Goal: Task Accomplishment & Management: Use online tool/utility

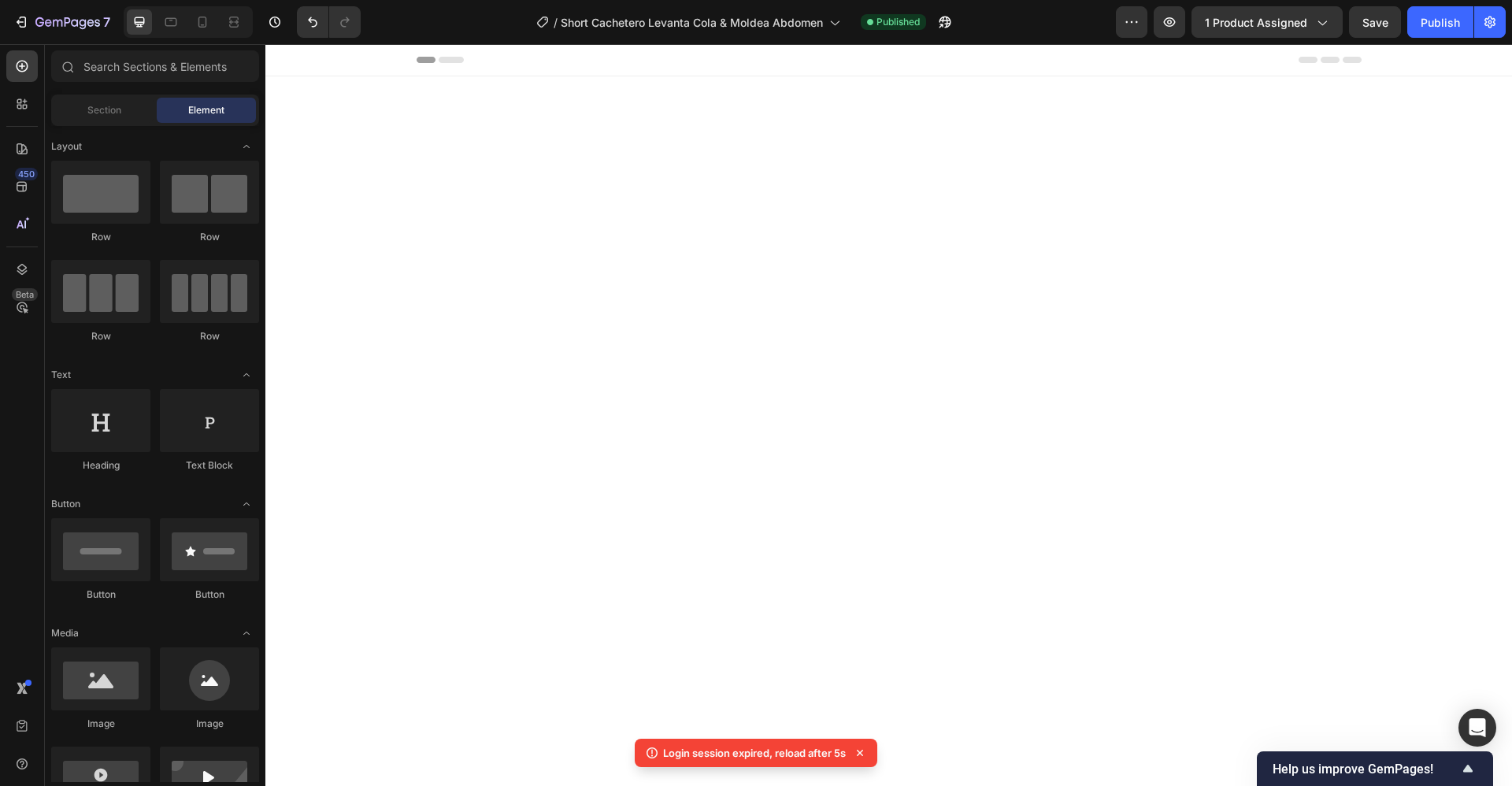
scroll to position [5639, 0]
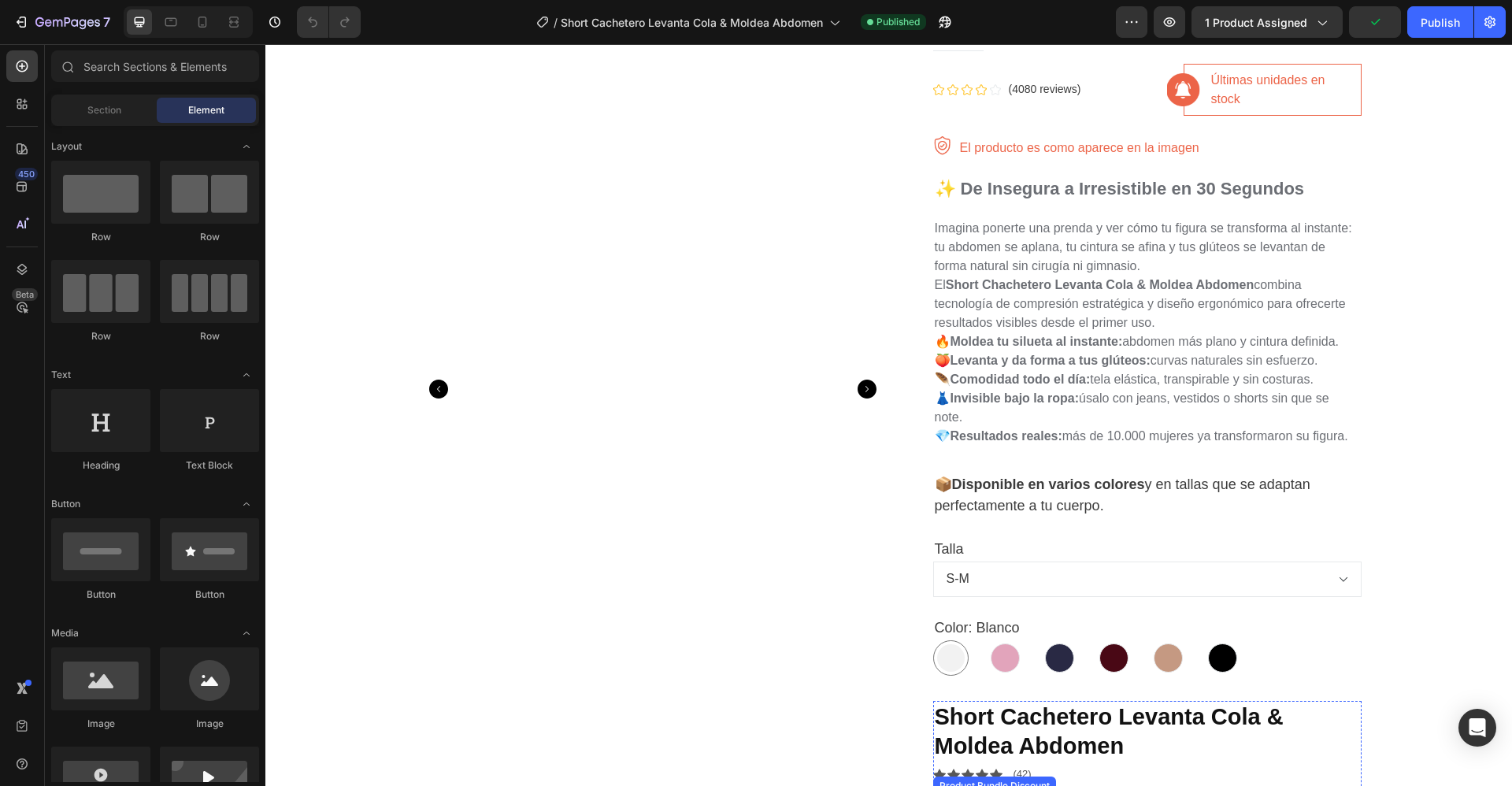
scroll to position [269, 0]
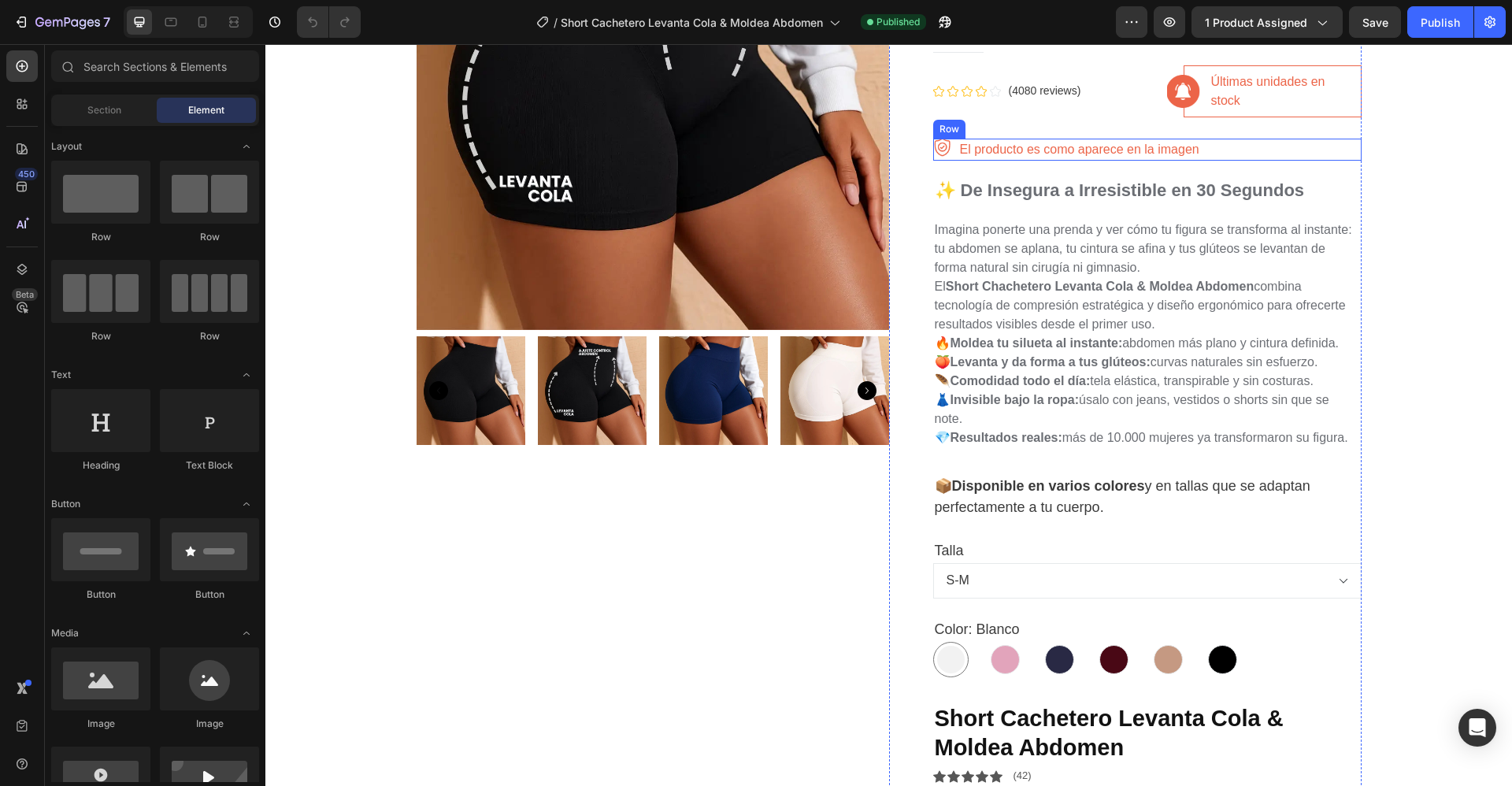
click at [1255, 151] on div "Image El producto es como aparece en la imagen Text block Row" at bounding box center [1147, 149] width 429 height 22
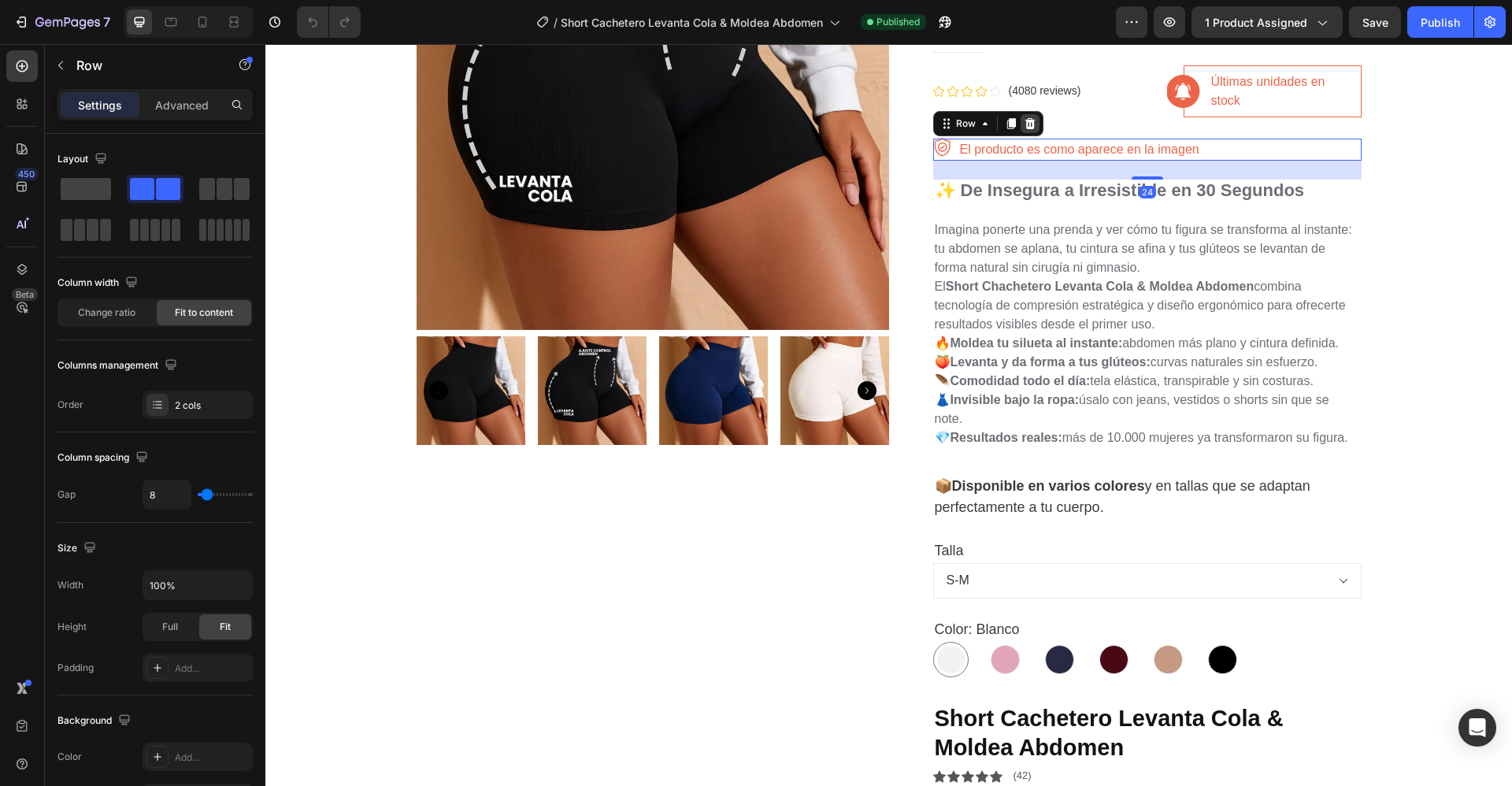
click at [1025, 123] on icon at bounding box center [1029, 123] width 12 height 12
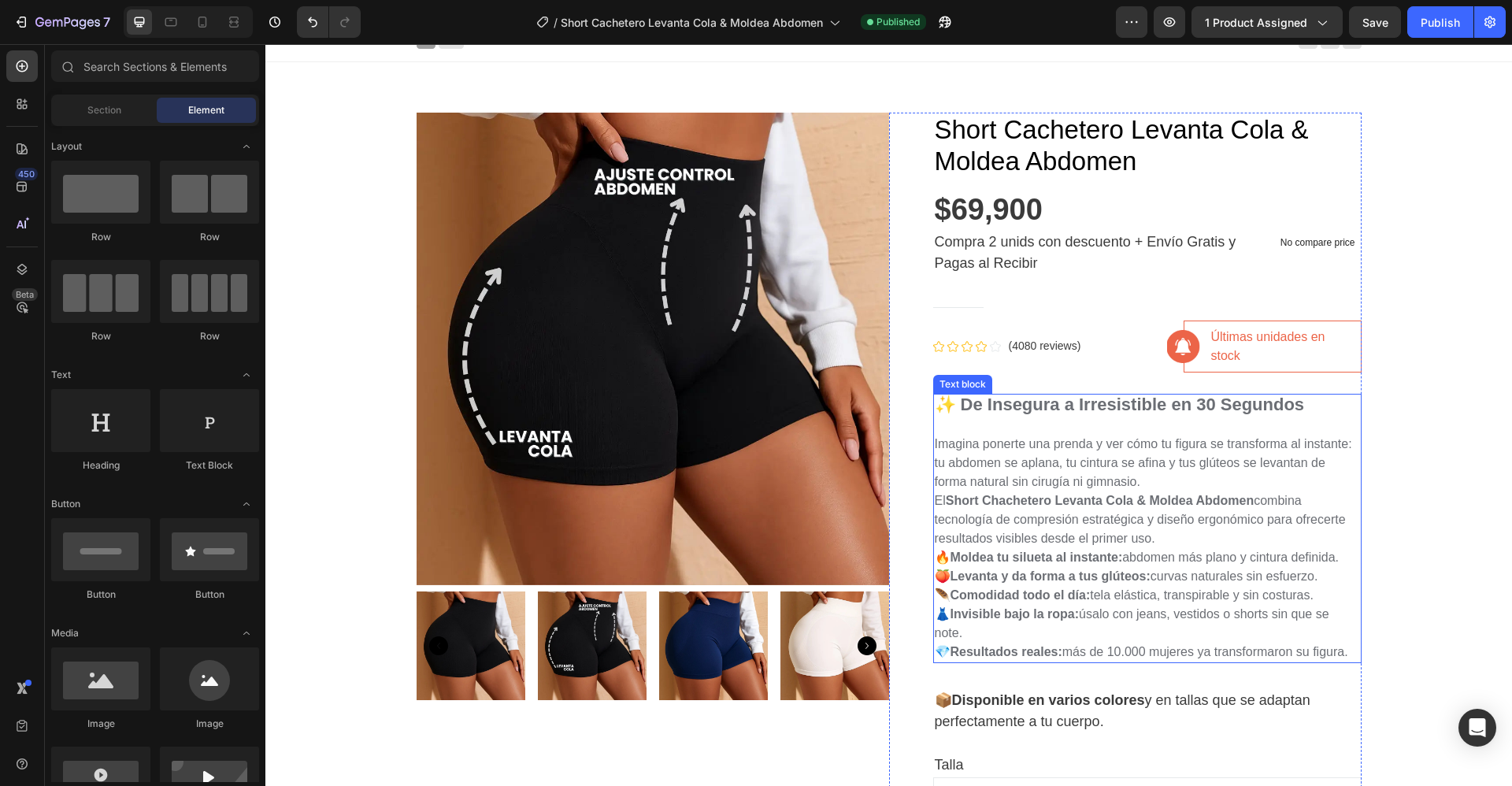
scroll to position [12, 0]
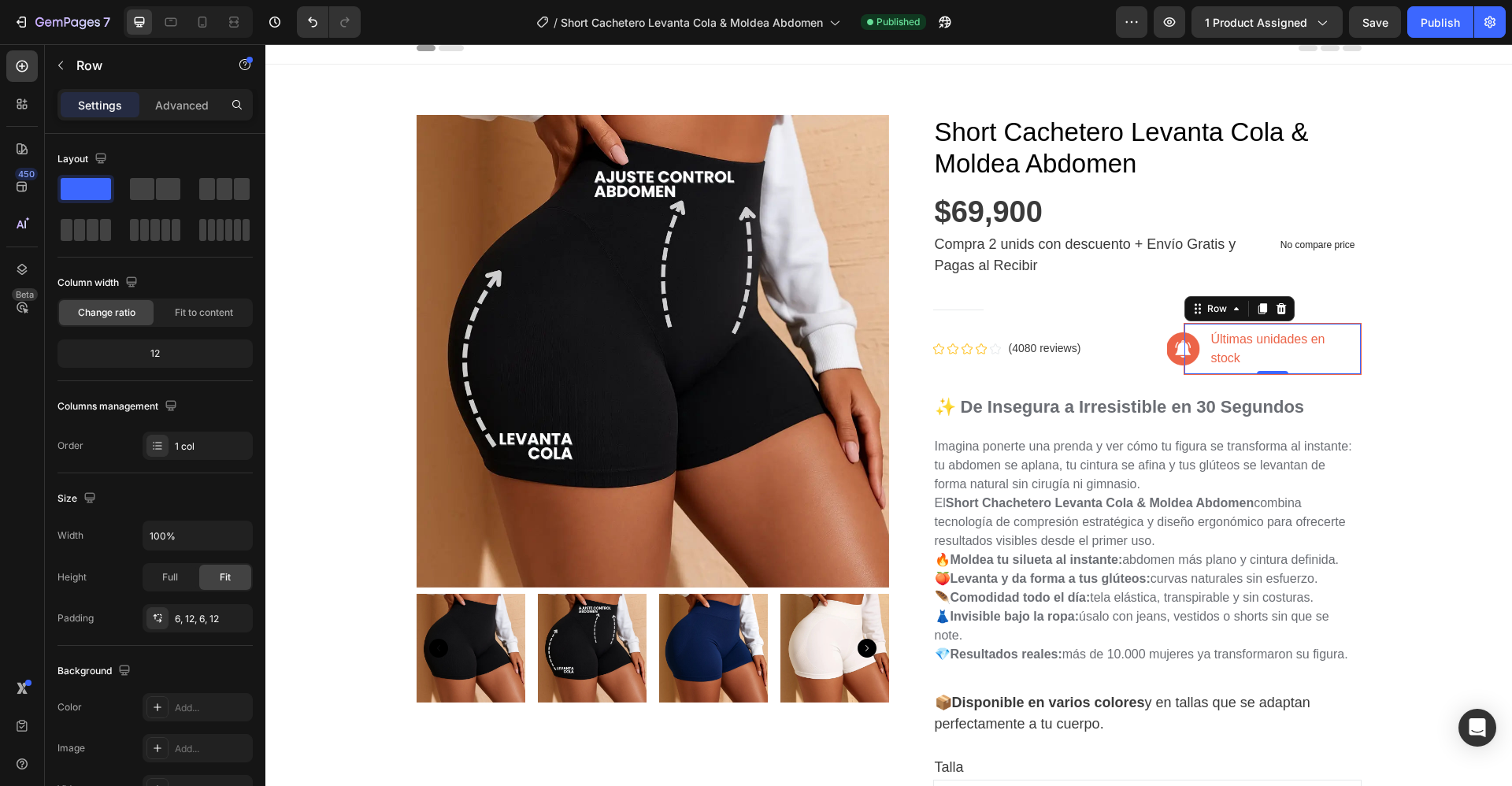
click at [1344, 330] on div "Últimas unidades en stock Text block Row 0" at bounding box center [1273, 349] width 178 height 52
click at [1276, 308] on icon at bounding box center [1280, 309] width 10 height 11
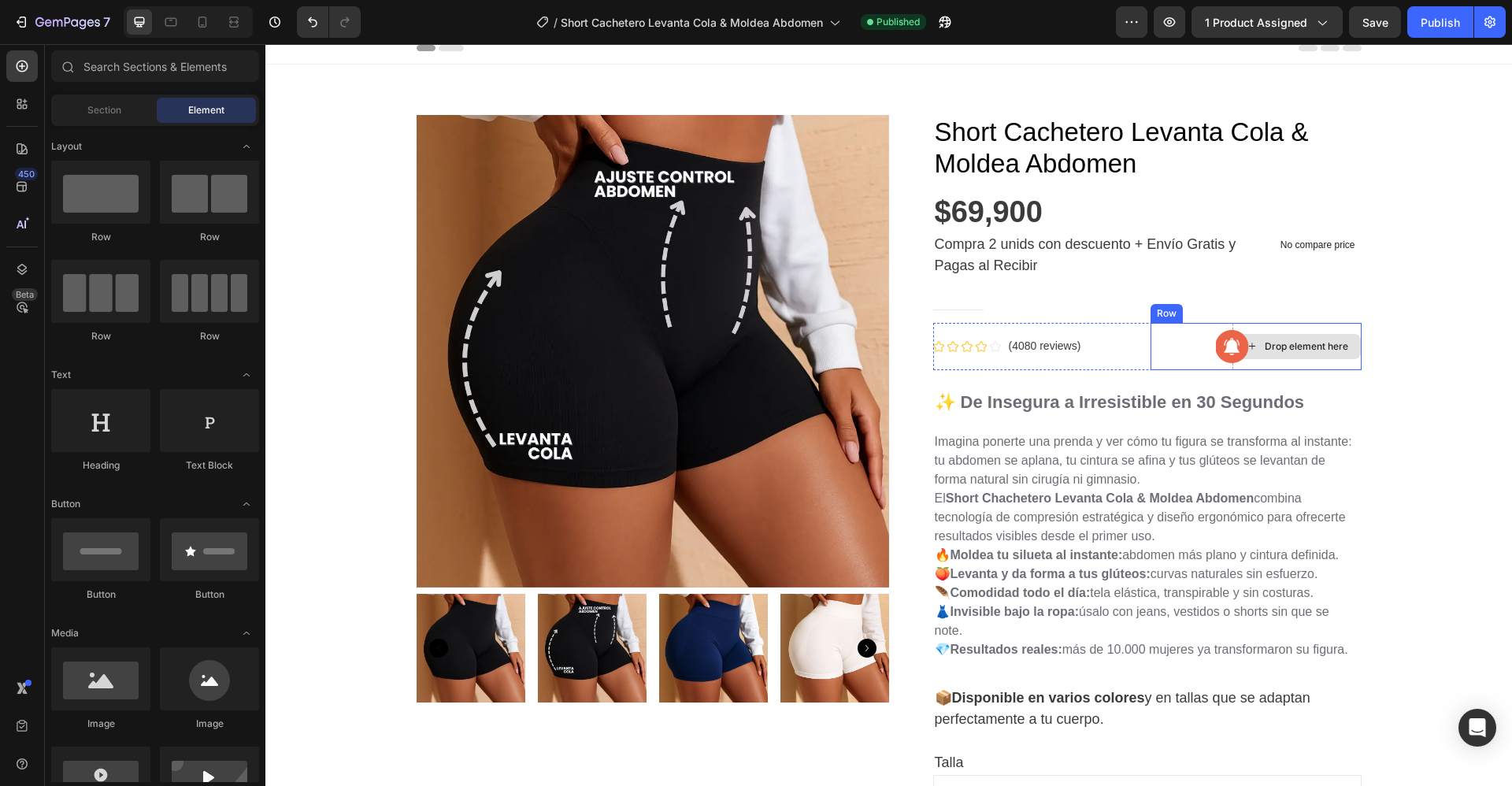
click at [1339, 329] on div "Drop element here" at bounding box center [1297, 346] width 129 height 48
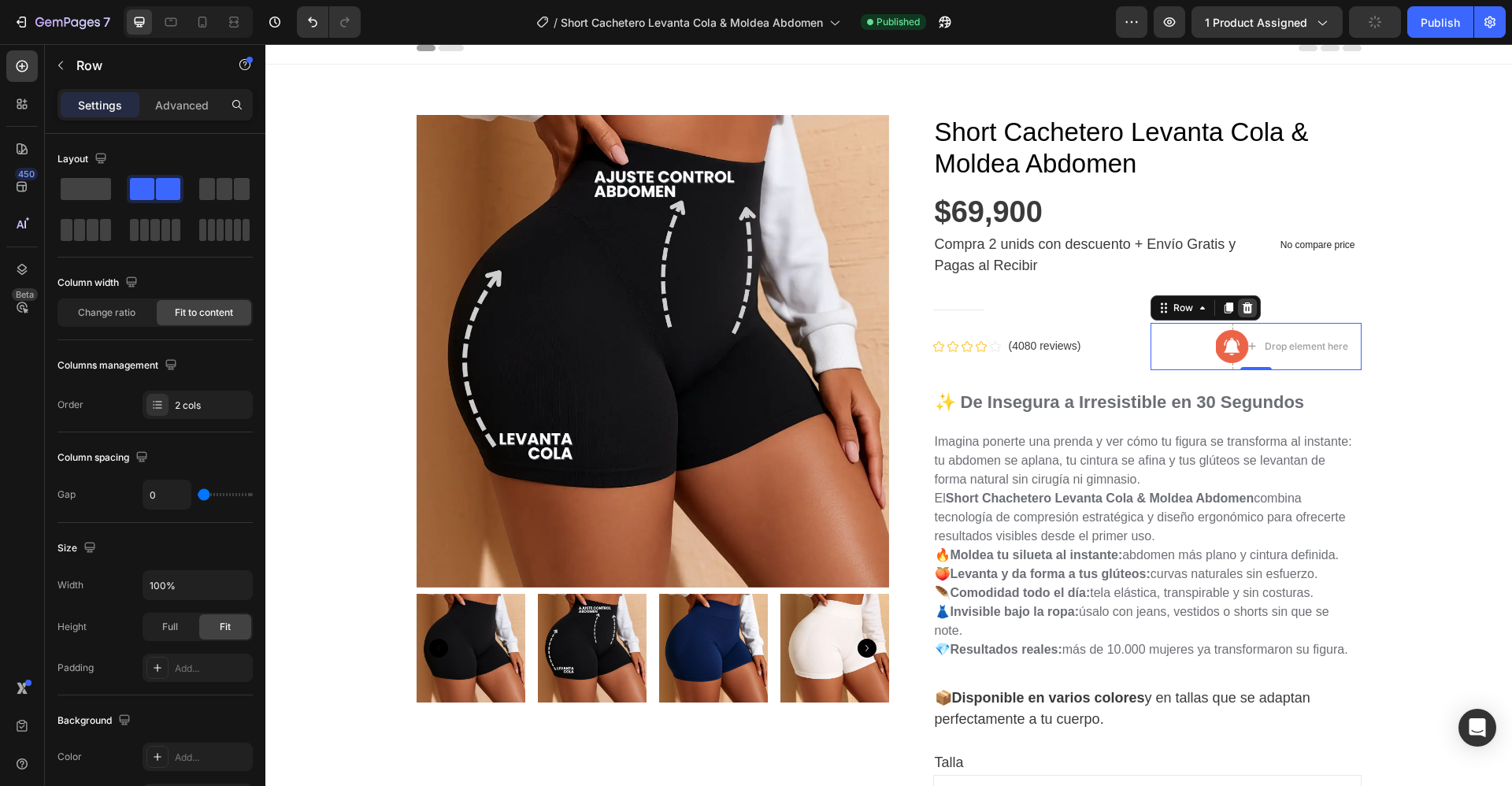
click at [1245, 307] on div at bounding box center [1248, 308] width 19 height 19
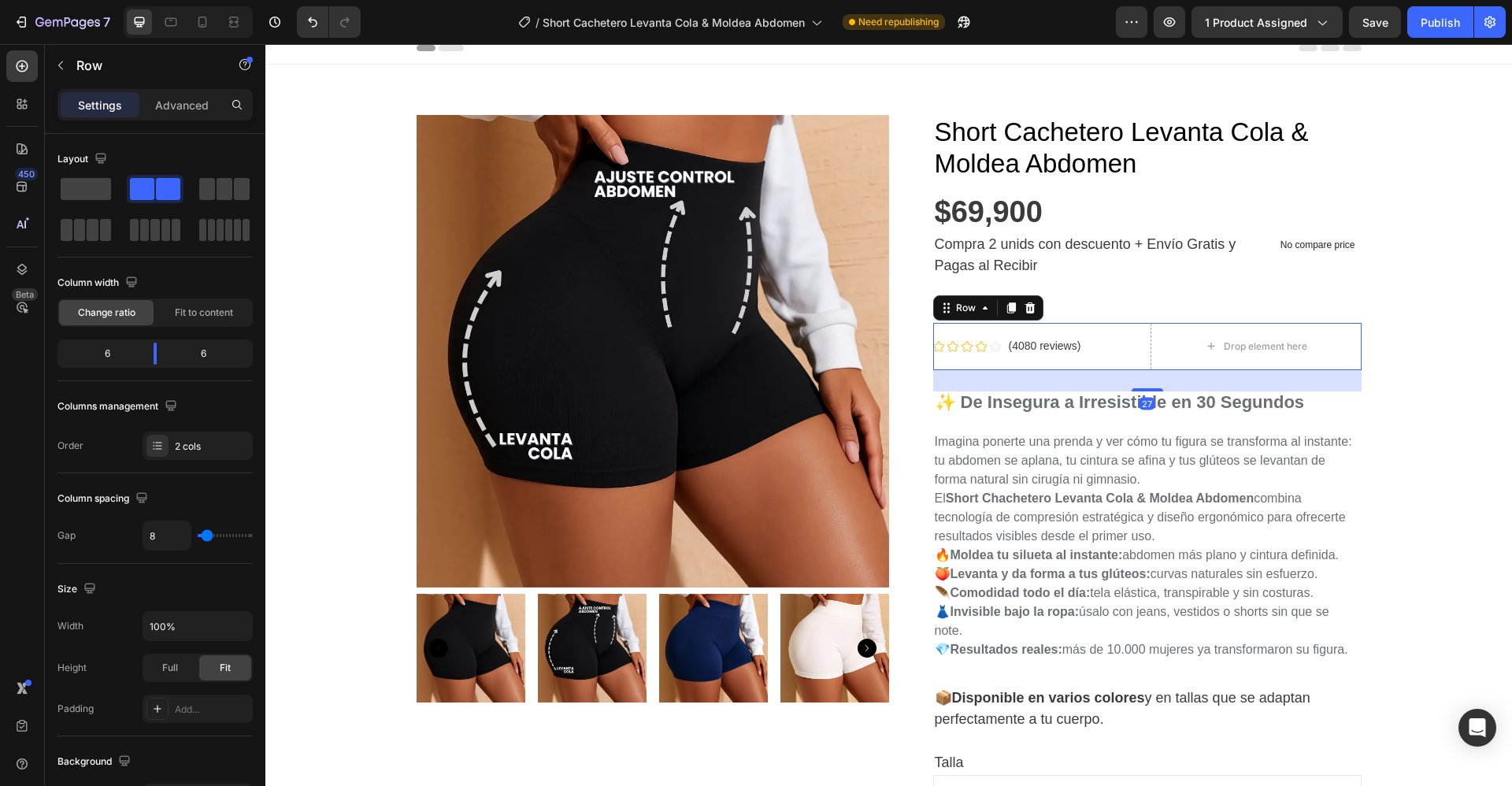
click at [1127, 330] on div "Icon Icon Icon Icon Icon Icon List Hoz (4080 reviews) Text block Row" at bounding box center [1039, 346] width 211 height 48
click at [1024, 311] on icon at bounding box center [1029, 308] width 10 height 11
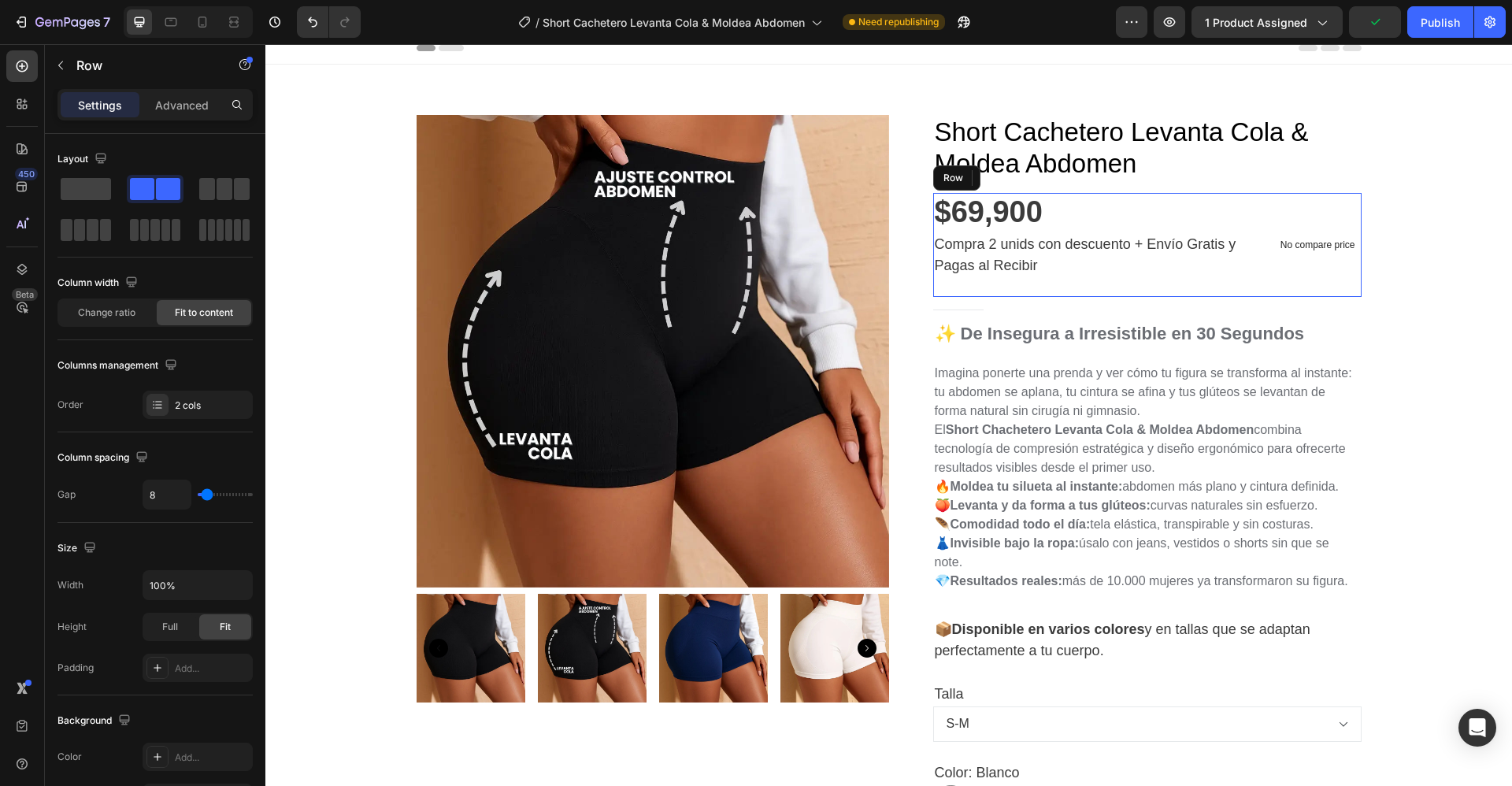
click at [1315, 204] on div "No compare price Product Price" at bounding box center [1319, 245] width 88 height 104
click at [1024, 178] on icon at bounding box center [1029, 178] width 10 height 11
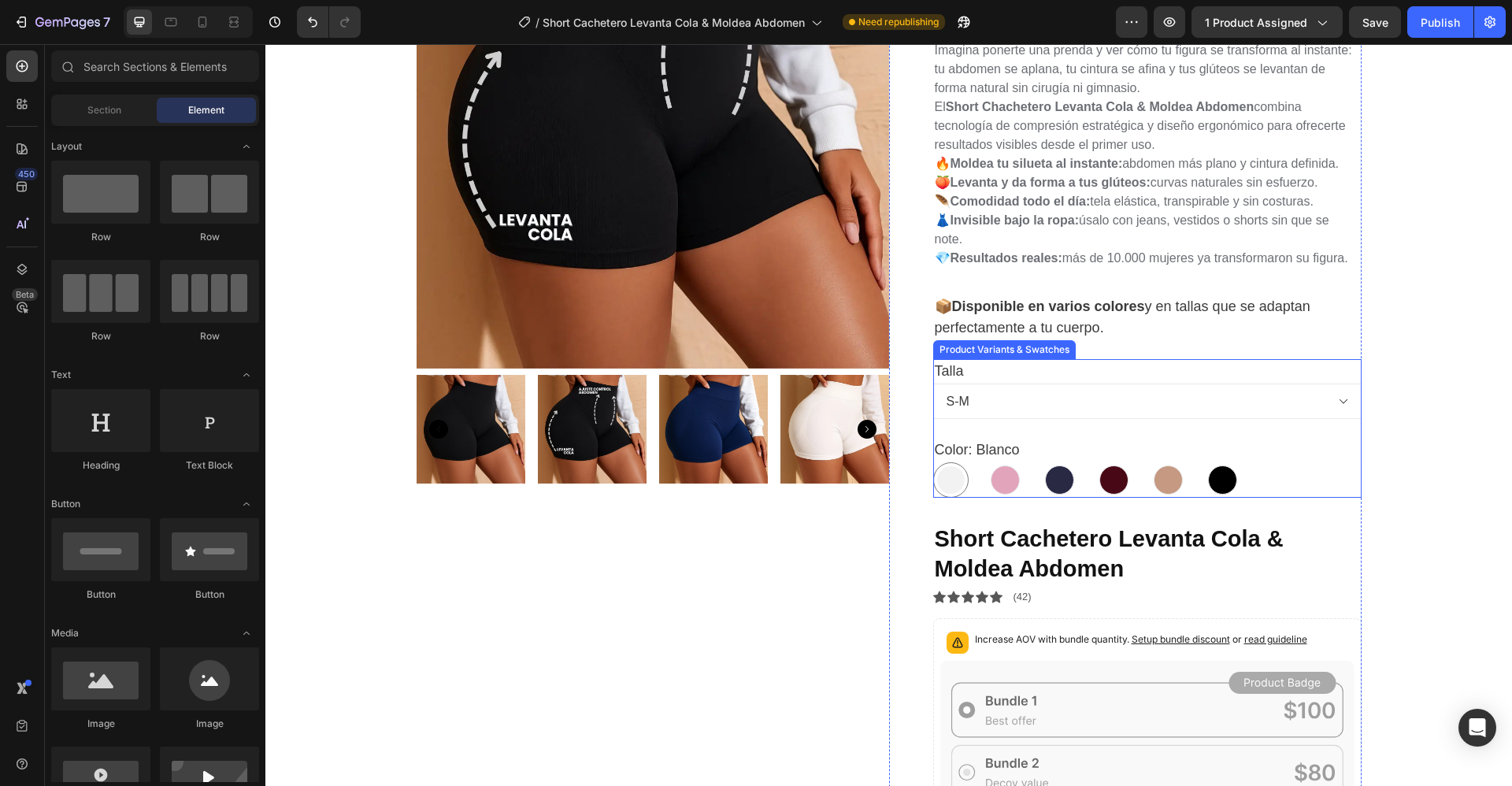
scroll to position [236, 0]
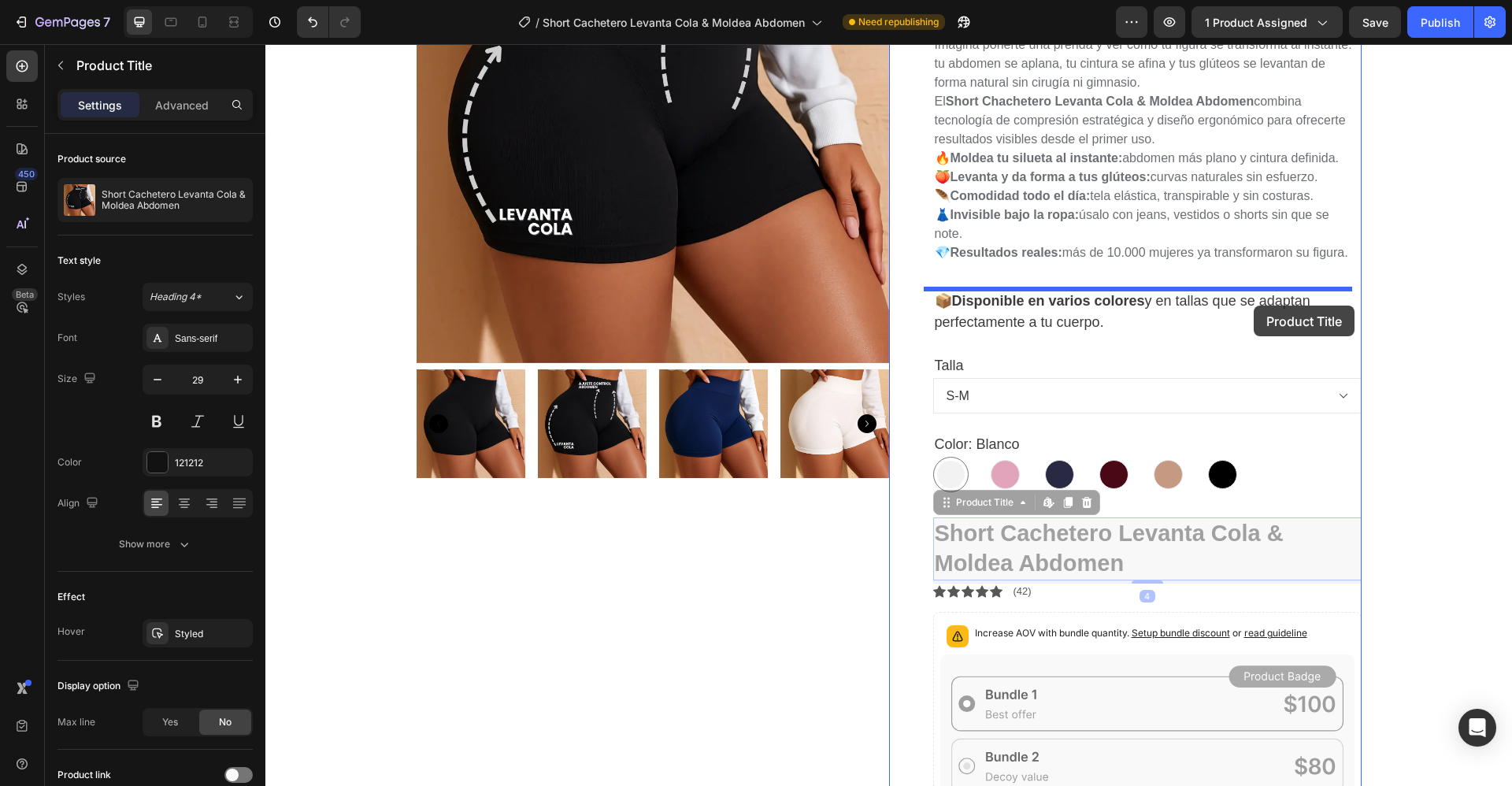
drag, startPoint x: 1306, startPoint y: 538, endPoint x: 1254, endPoint y: 305, distance: 238.7
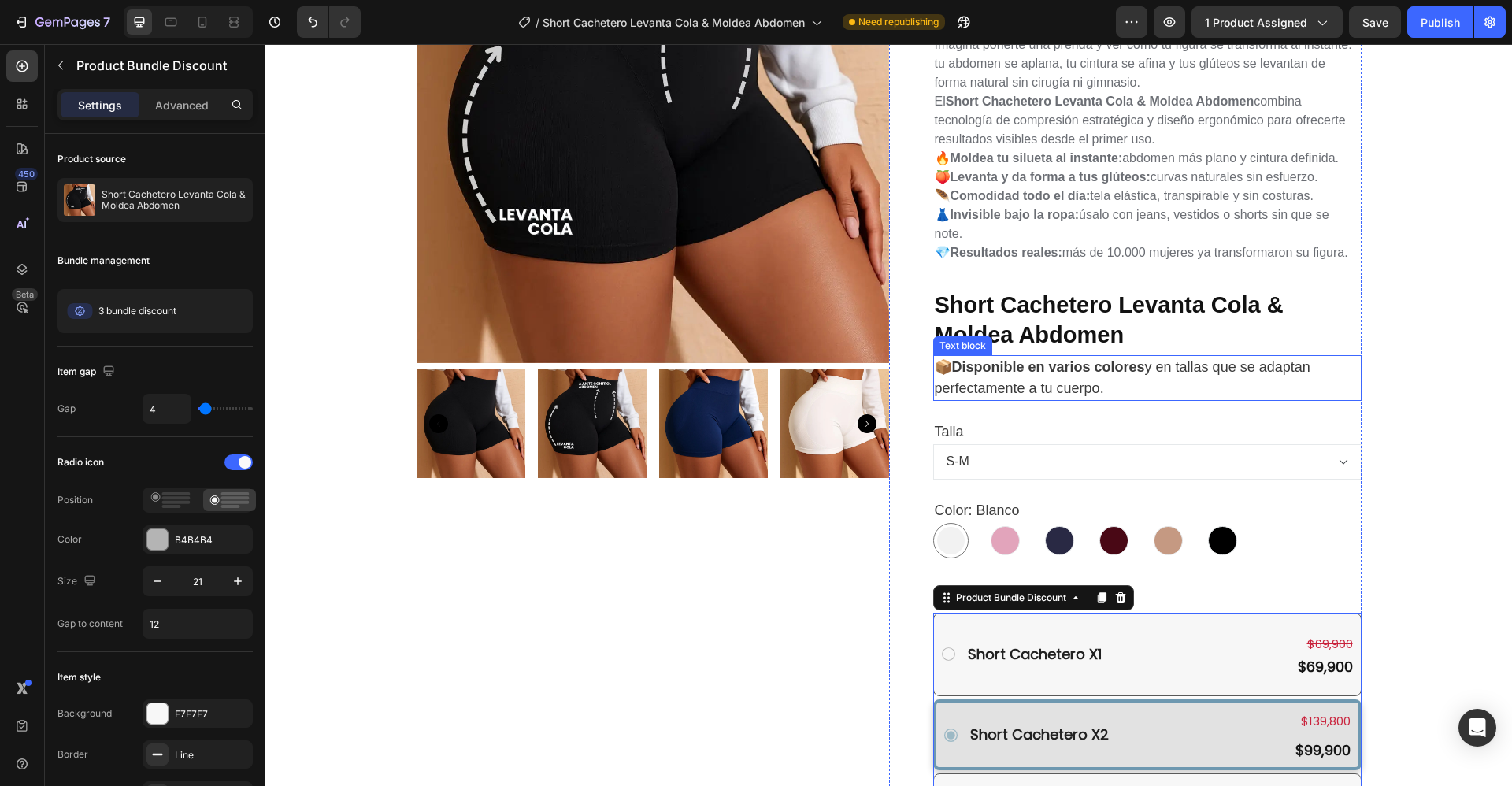
drag, startPoint x: 1325, startPoint y: 580, endPoint x: 1285, endPoint y: 360, distance: 223.6
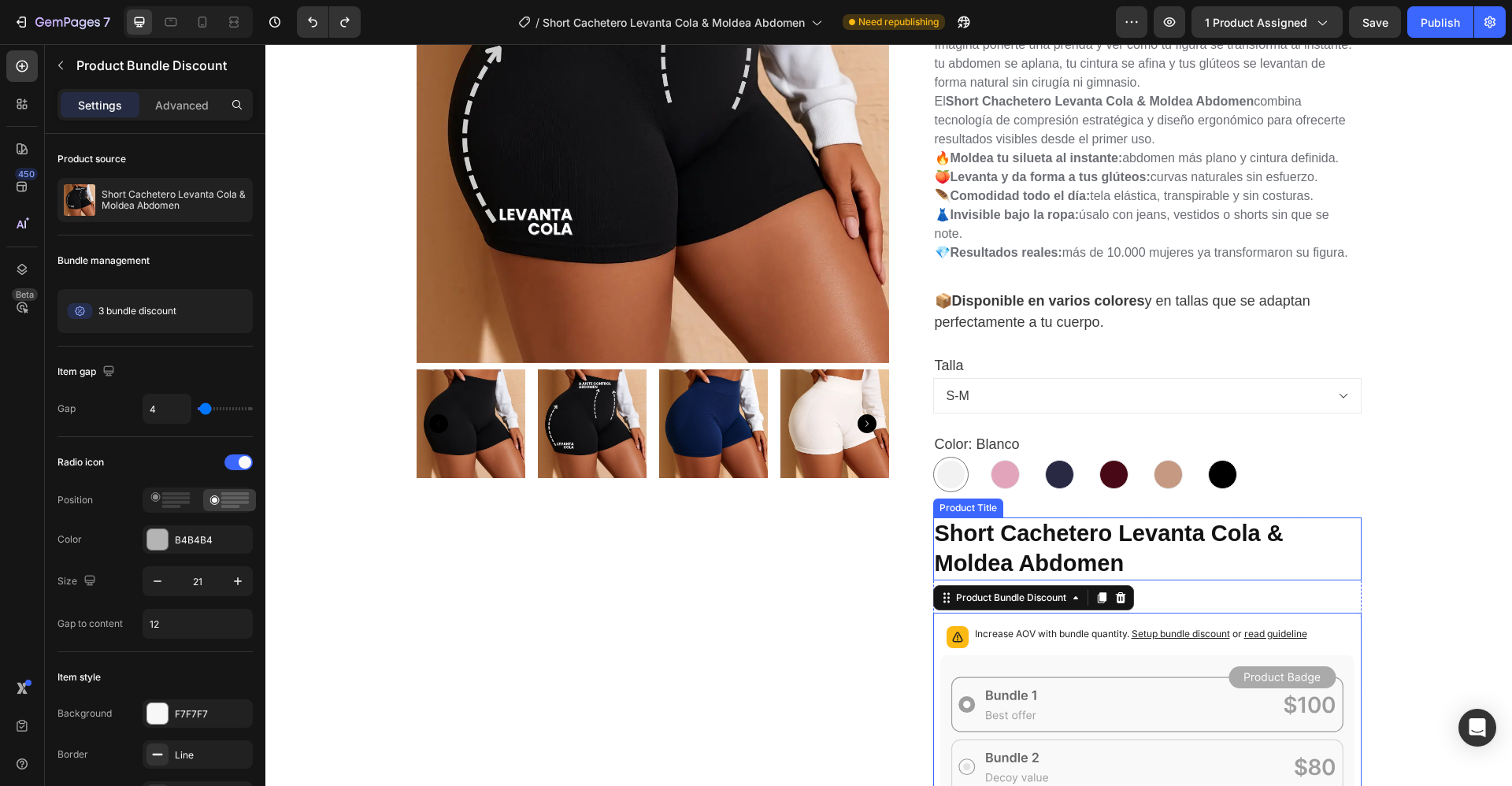
click at [1335, 540] on h1 "Short Cachetero Levanta Cola & Moldea Abdomen" at bounding box center [1147, 548] width 429 height 63
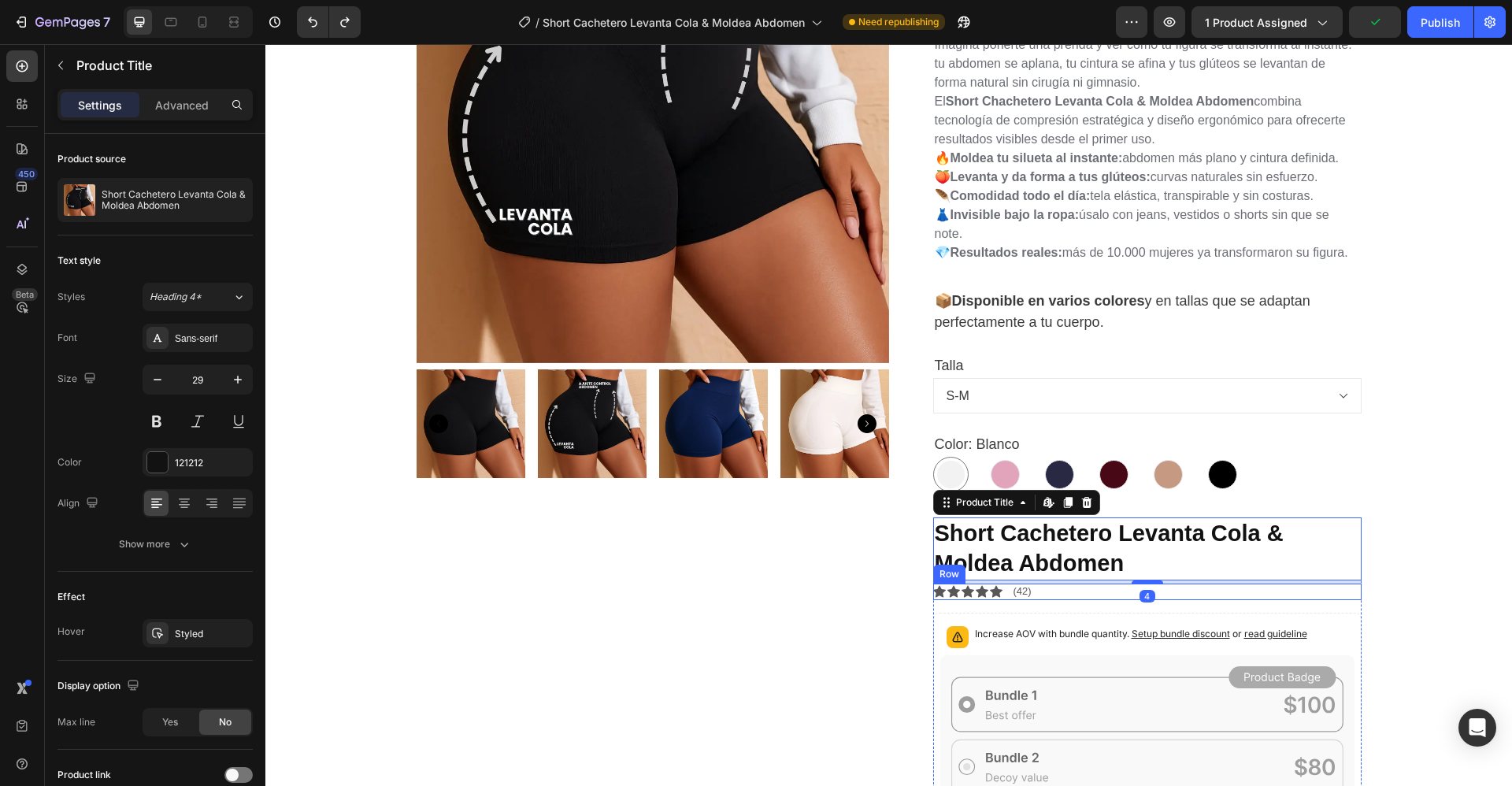
click at [1348, 588] on div "Icon Icon Icon Icon Icon Icon List (42) Text Block Row" at bounding box center [1147, 592] width 429 height 17
click at [1339, 565] on h1 "Short Cachetero Levanta Cola & Moldea Abdomen" at bounding box center [1147, 548] width 429 height 63
click at [1081, 506] on icon at bounding box center [1086, 502] width 10 height 11
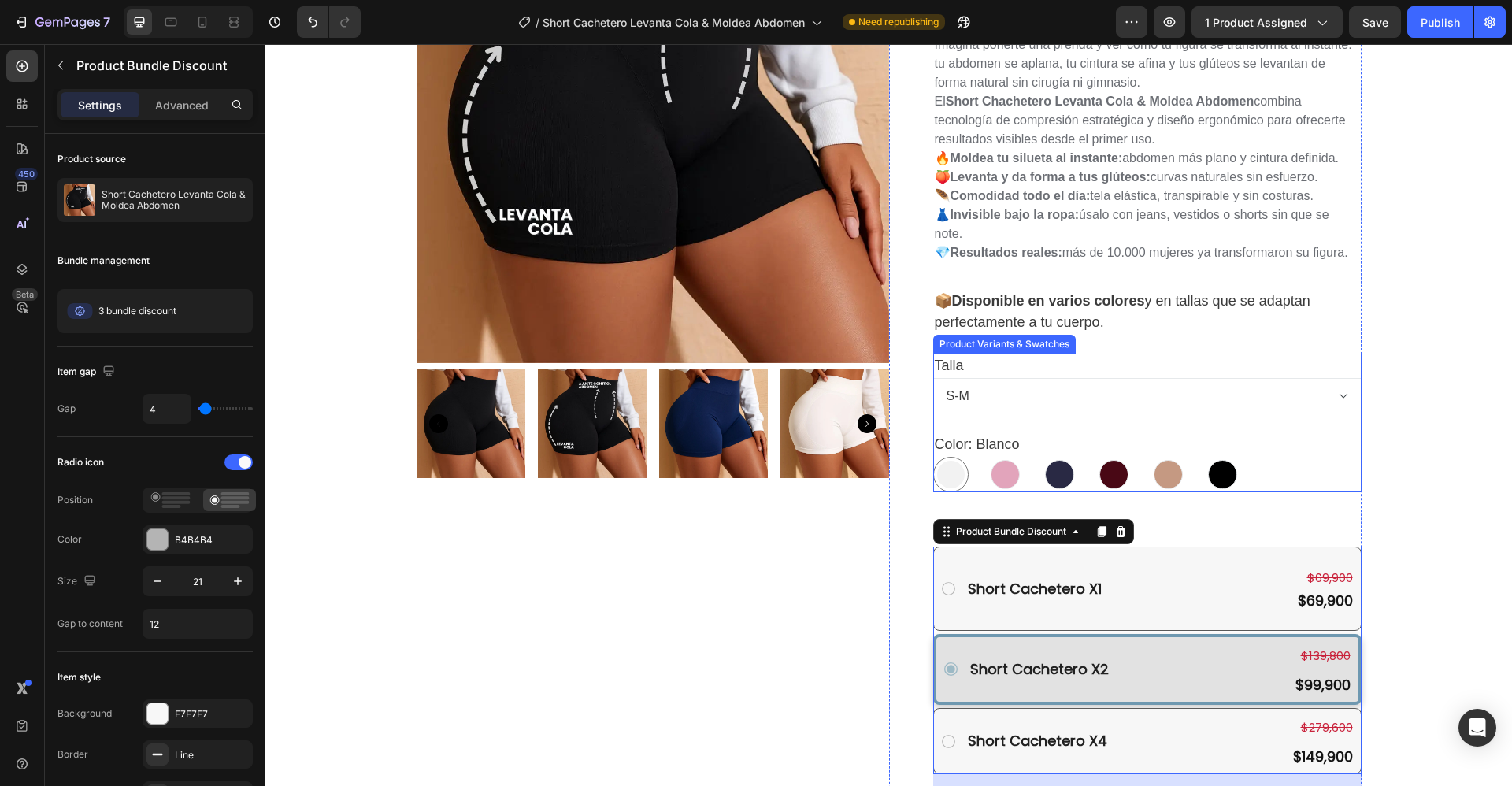
drag, startPoint x: 980, startPoint y: 555, endPoint x: 1000, endPoint y: 353, distance: 203.0
click at [1346, 554] on div "Short Cachetero X1 Text Block $69,900 Product Price Product Price $69,900 Produ…" at bounding box center [1147, 587] width 429 height 83
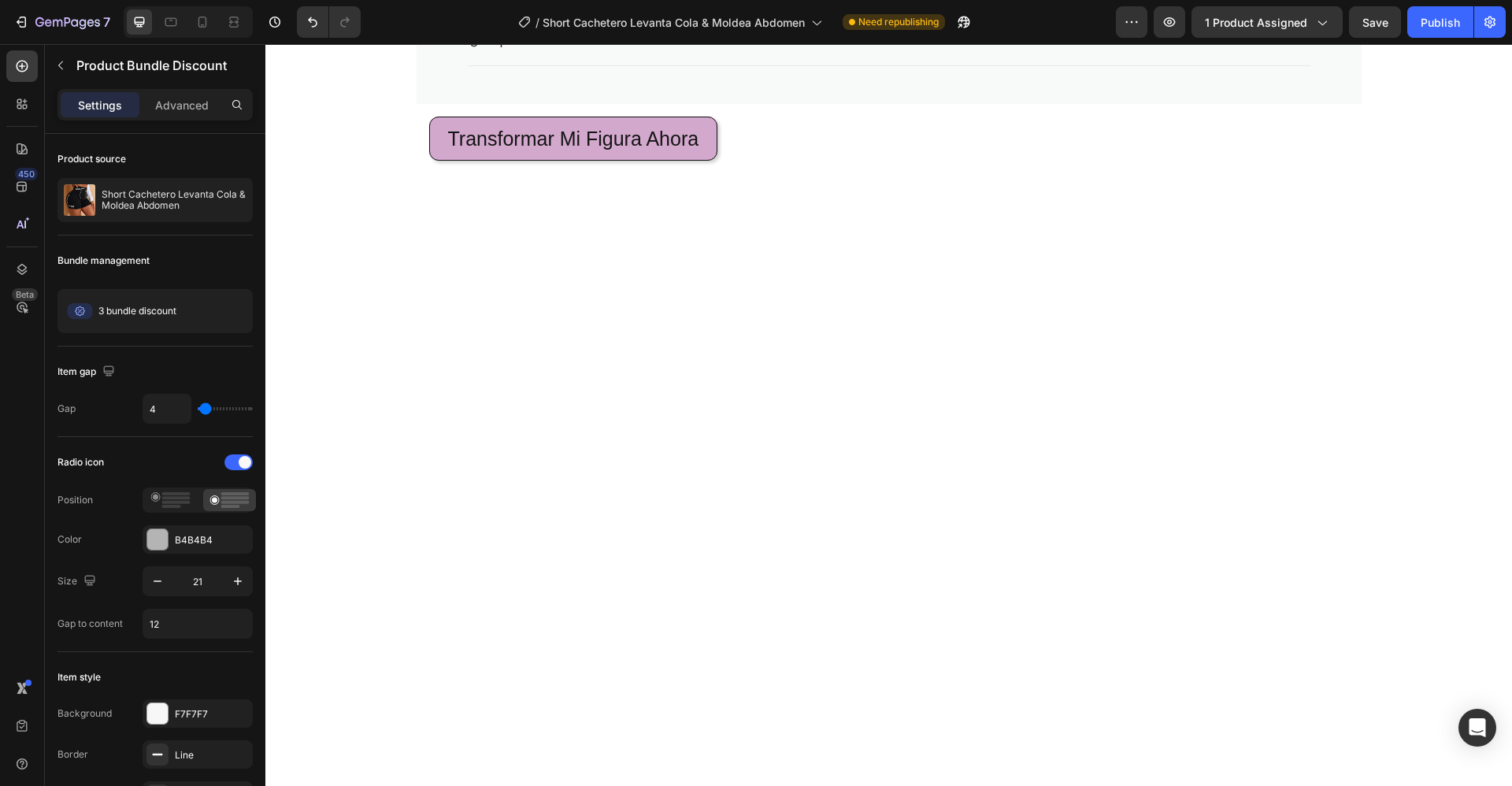
scroll to position [3170, 0]
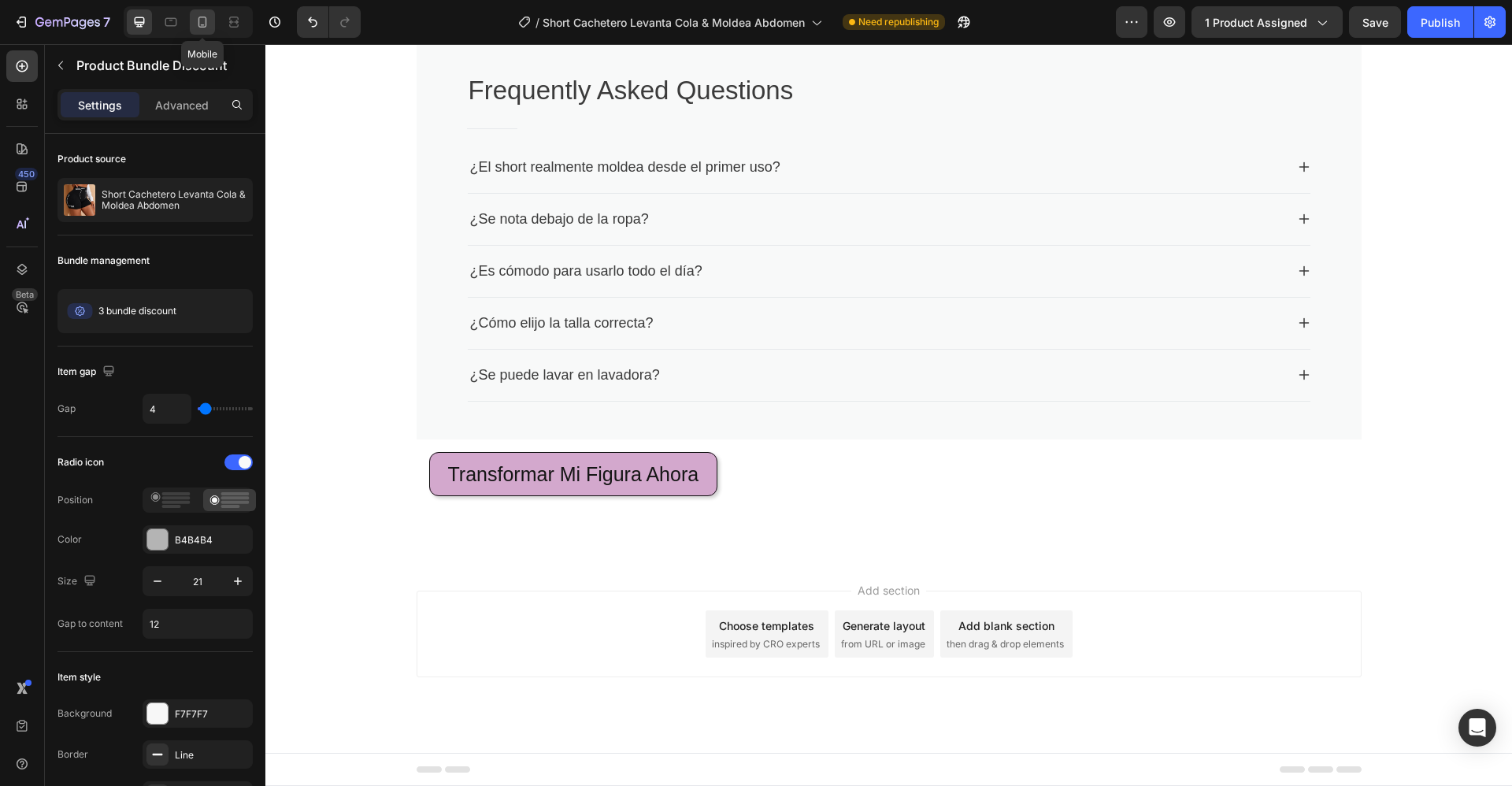
click at [203, 13] on div at bounding box center [202, 21] width 25 height 25
type input "18"
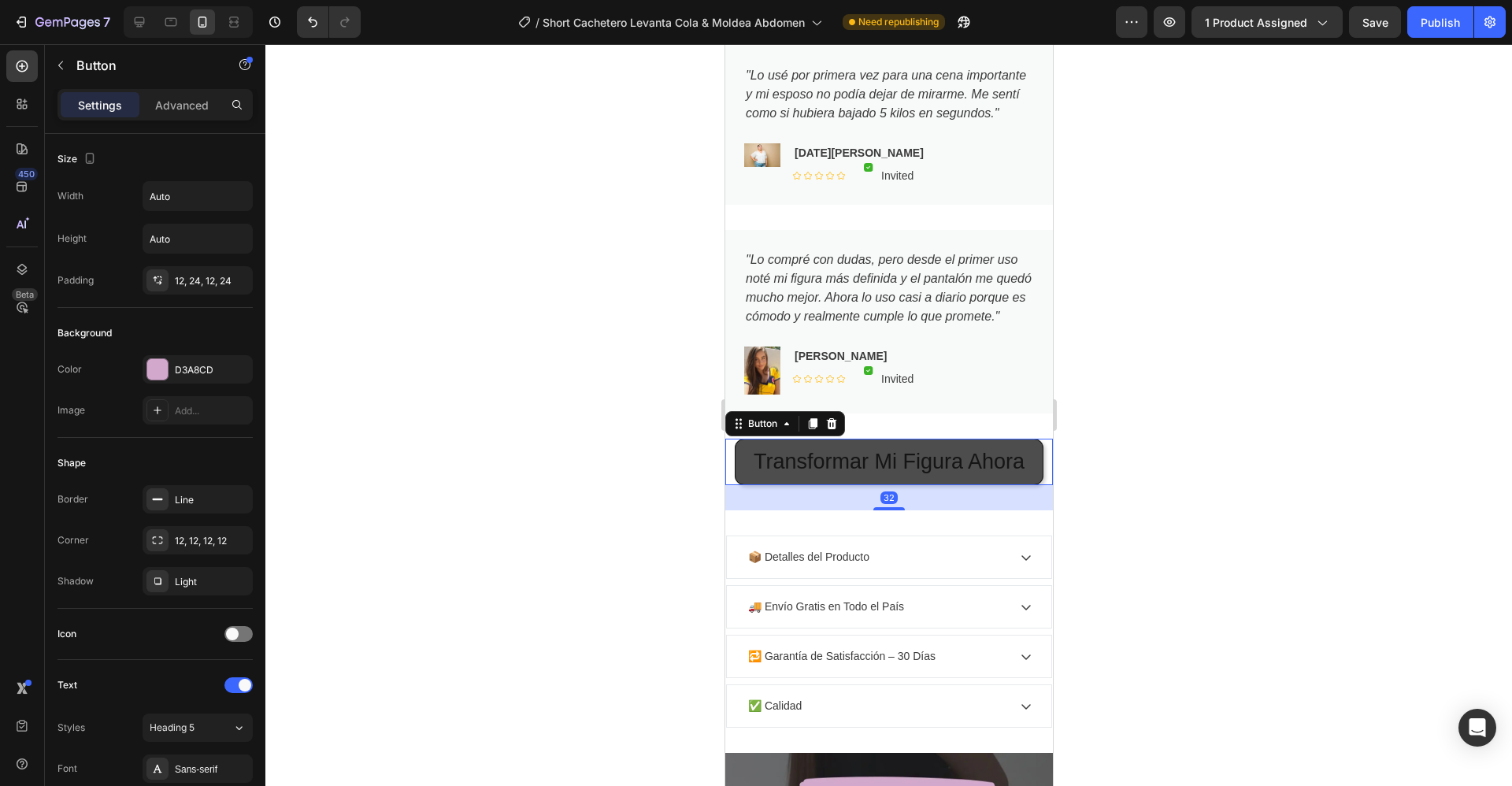
click at [734, 485] on button "Transformar Mi Figura Ahora" at bounding box center [888, 462] width 309 height 47
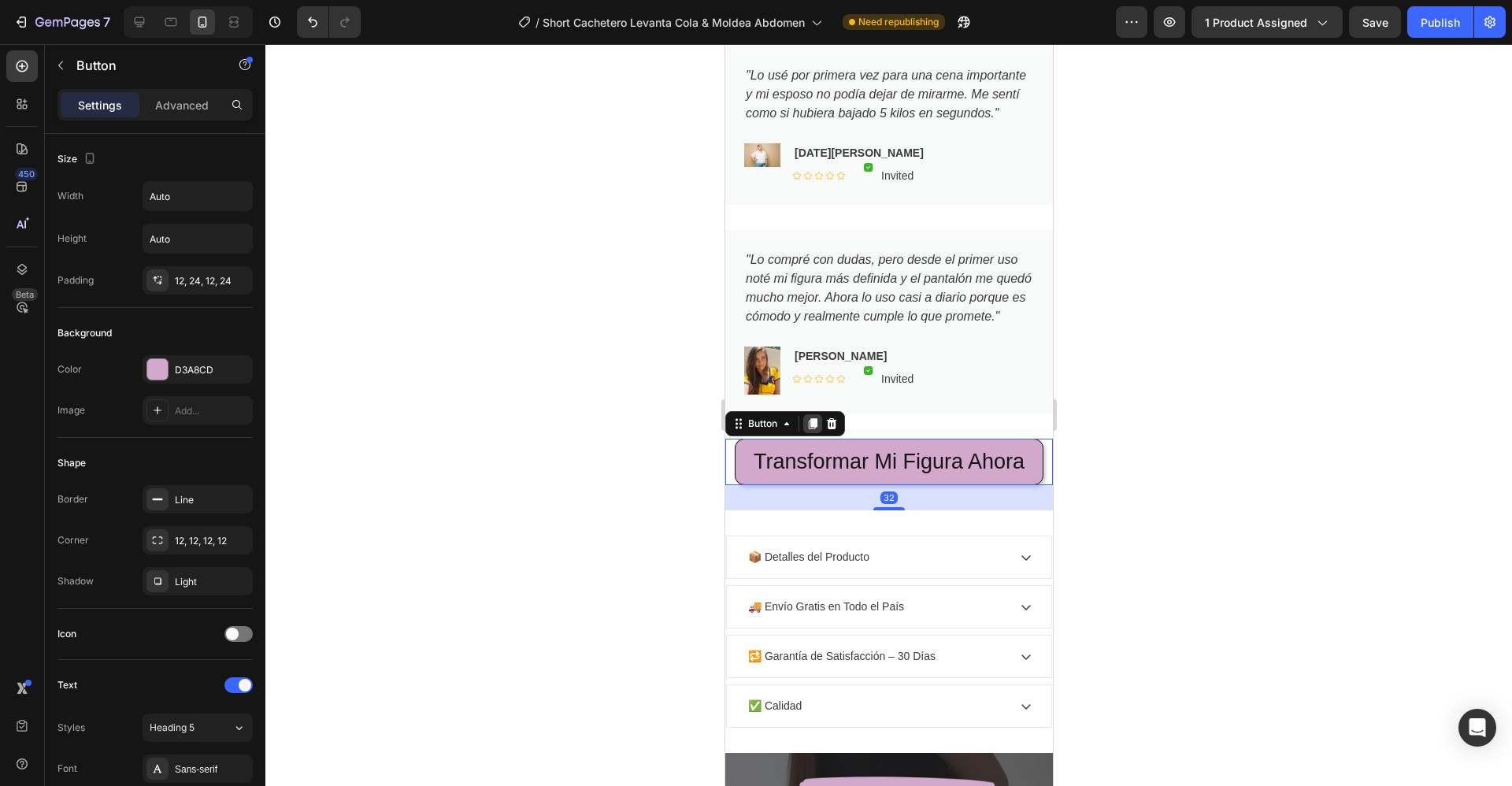
click at [813, 429] on icon at bounding box center [812, 424] width 8 height 11
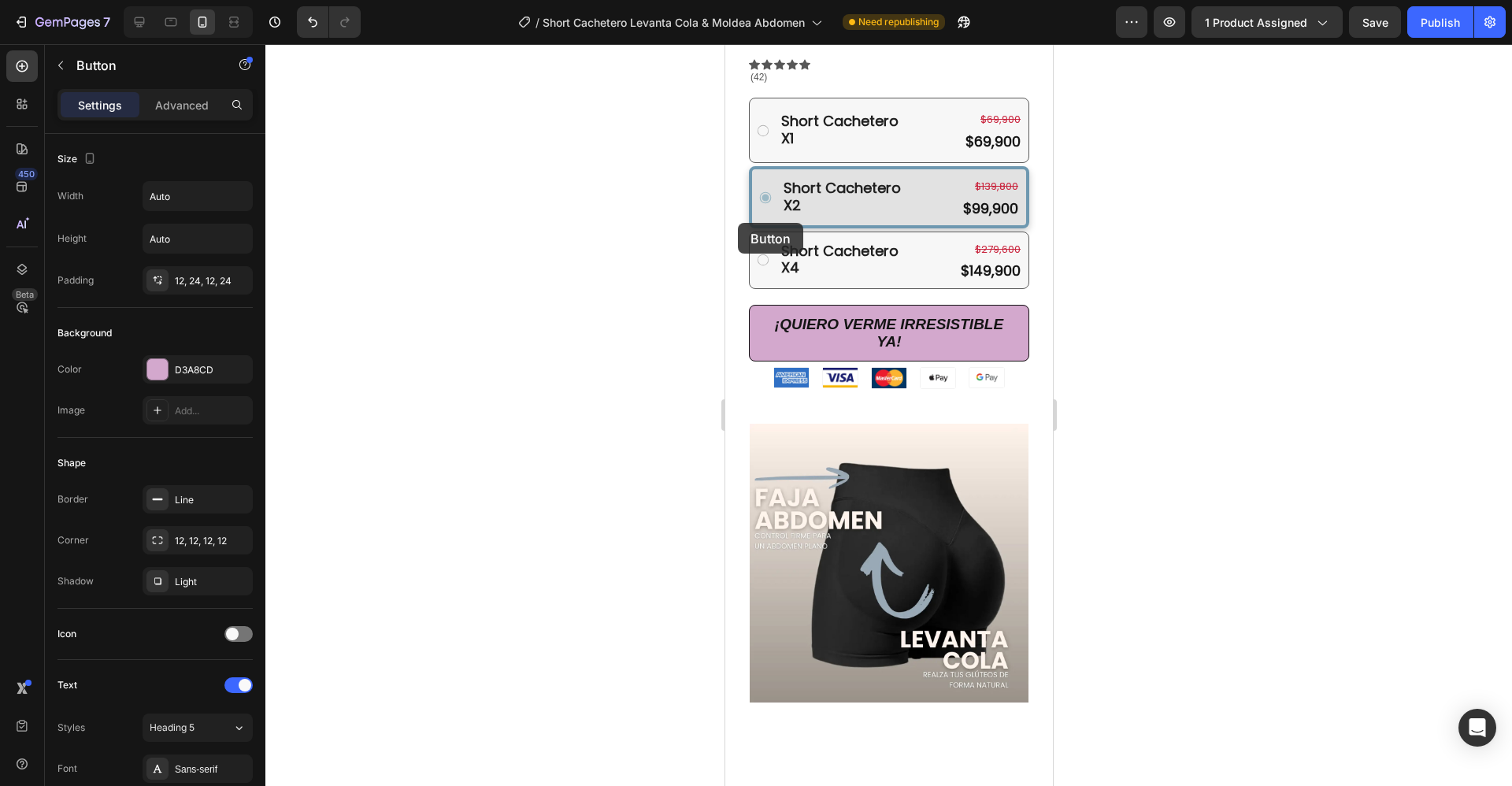
scroll to position [805, 0]
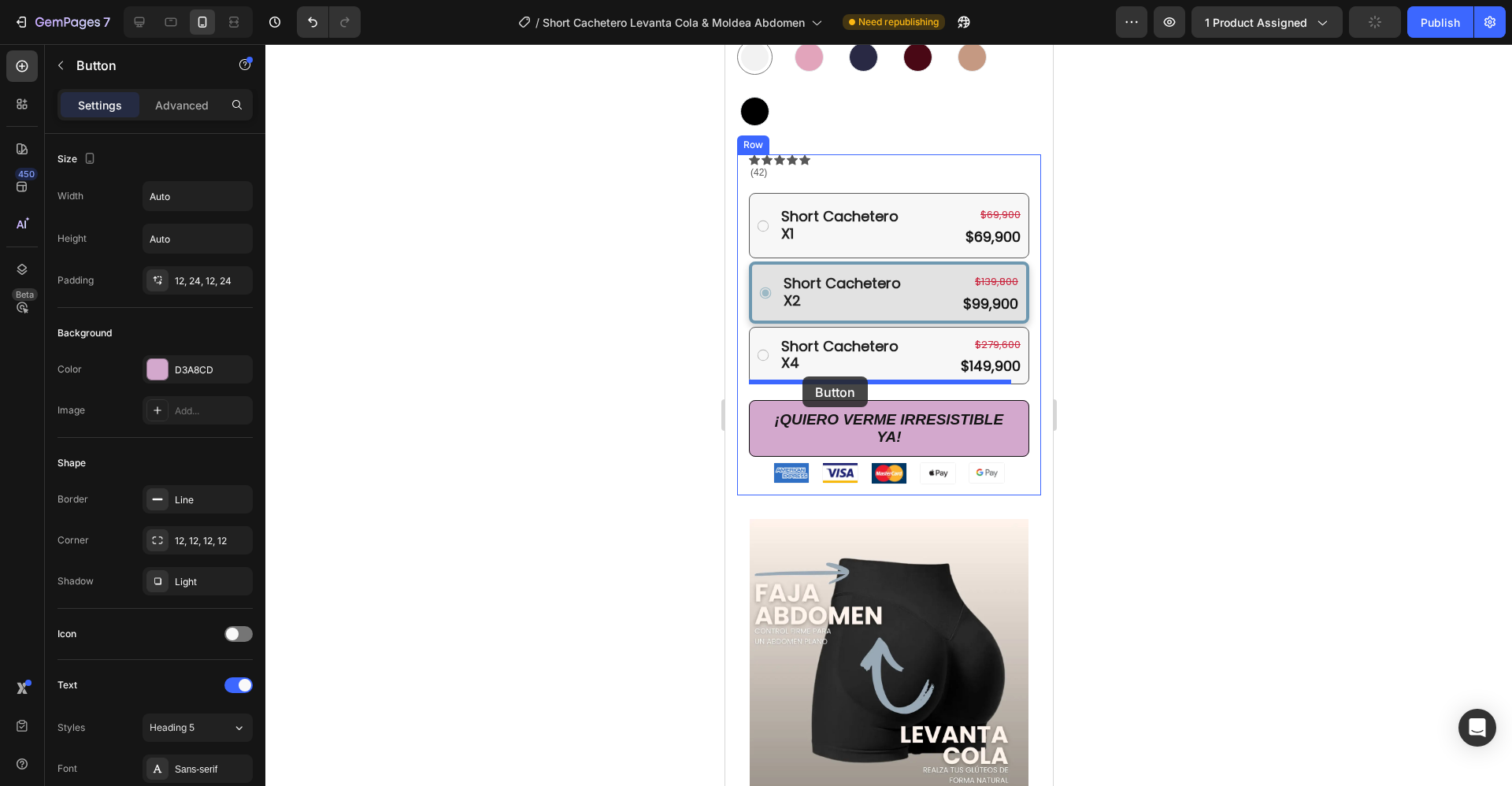
drag, startPoint x: 738, startPoint y: 533, endPoint x: 802, endPoint y: 376, distance: 169.5
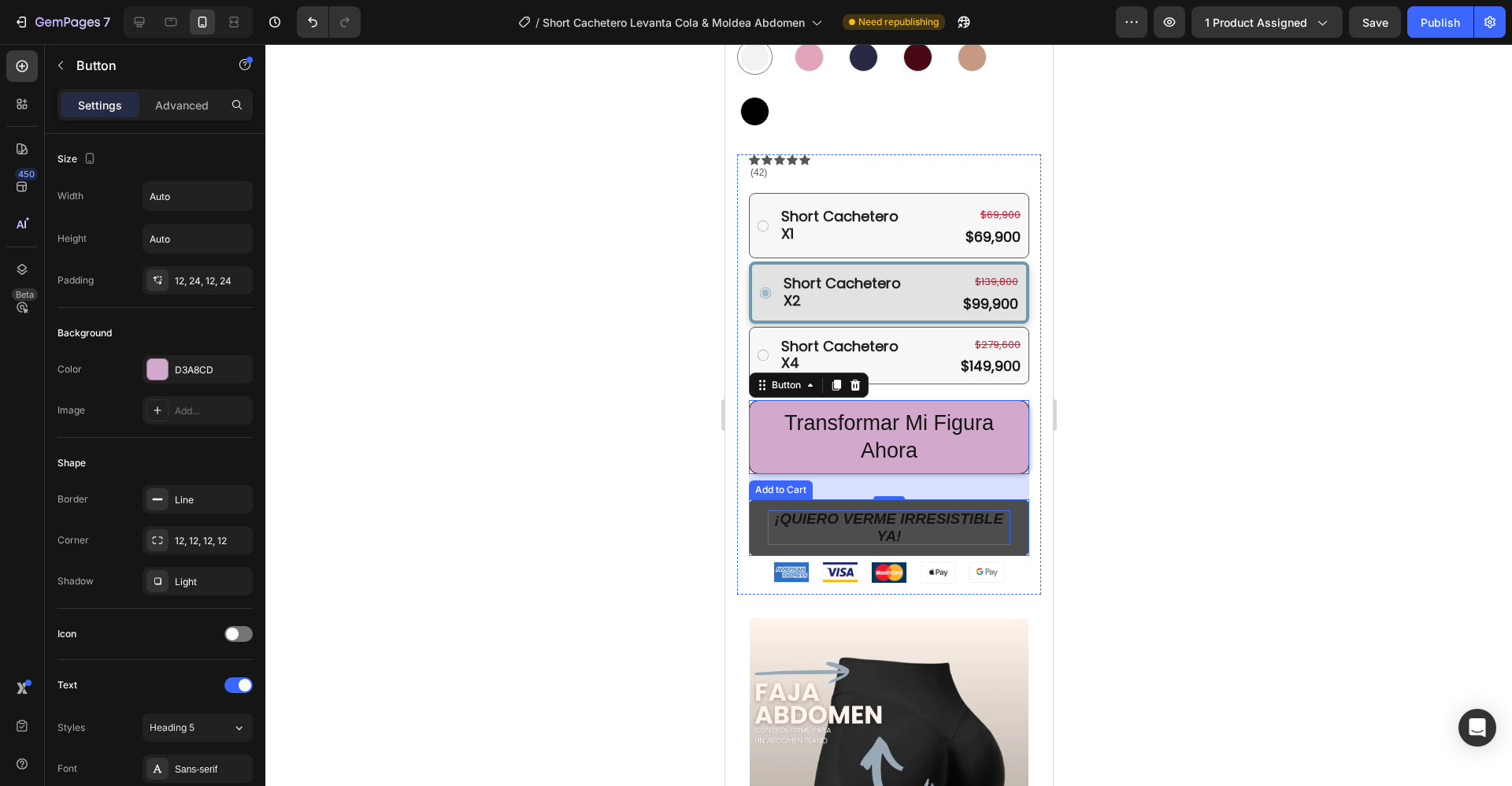
click at [823, 511] on icon "¡QUIERO VERME IRRESISTIBLE YA!" at bounding box center [888, 527] width 229 height 34
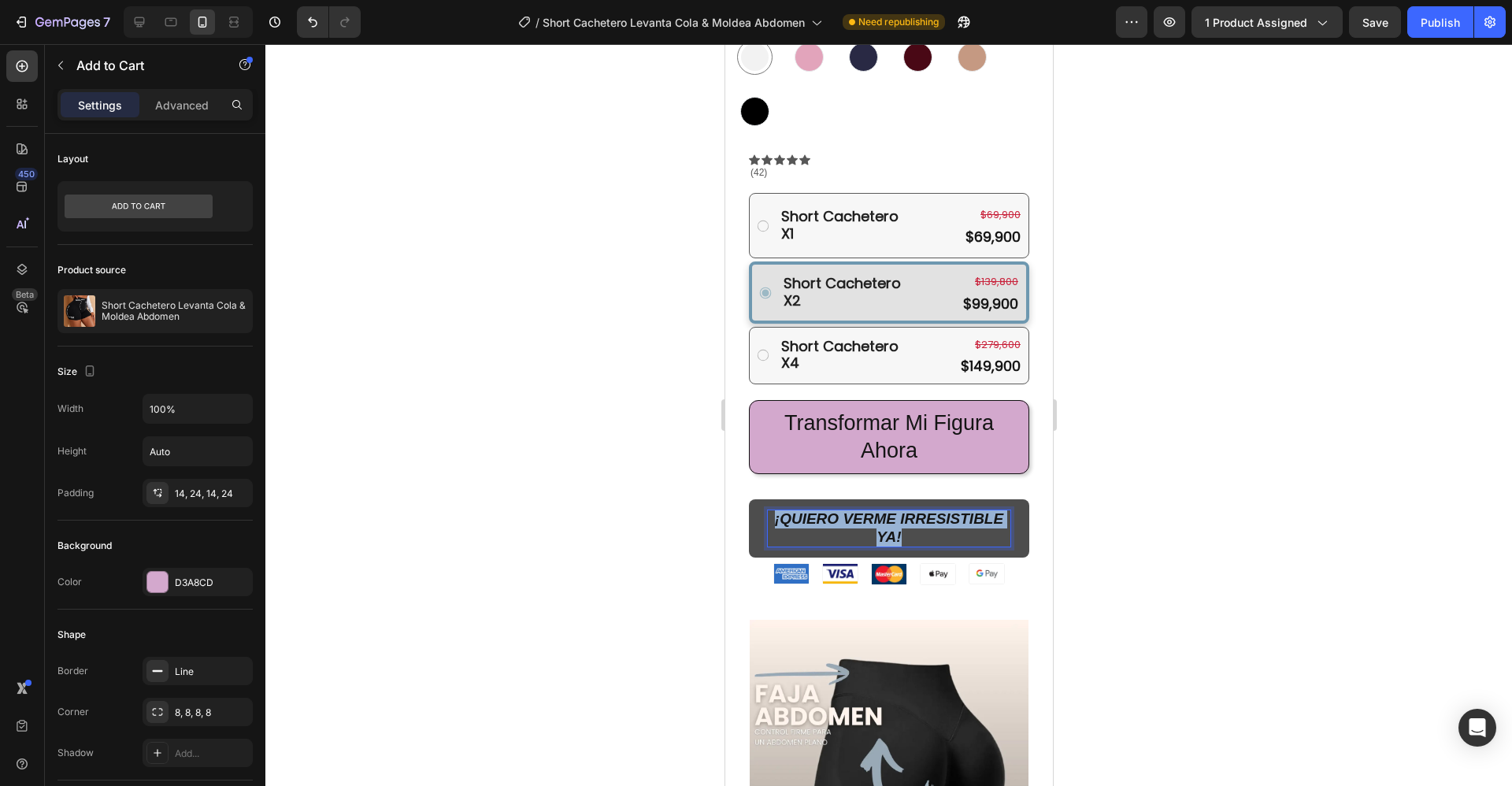
copy icon "¡QUIERO VERME IRRESISTIBLE YA!"
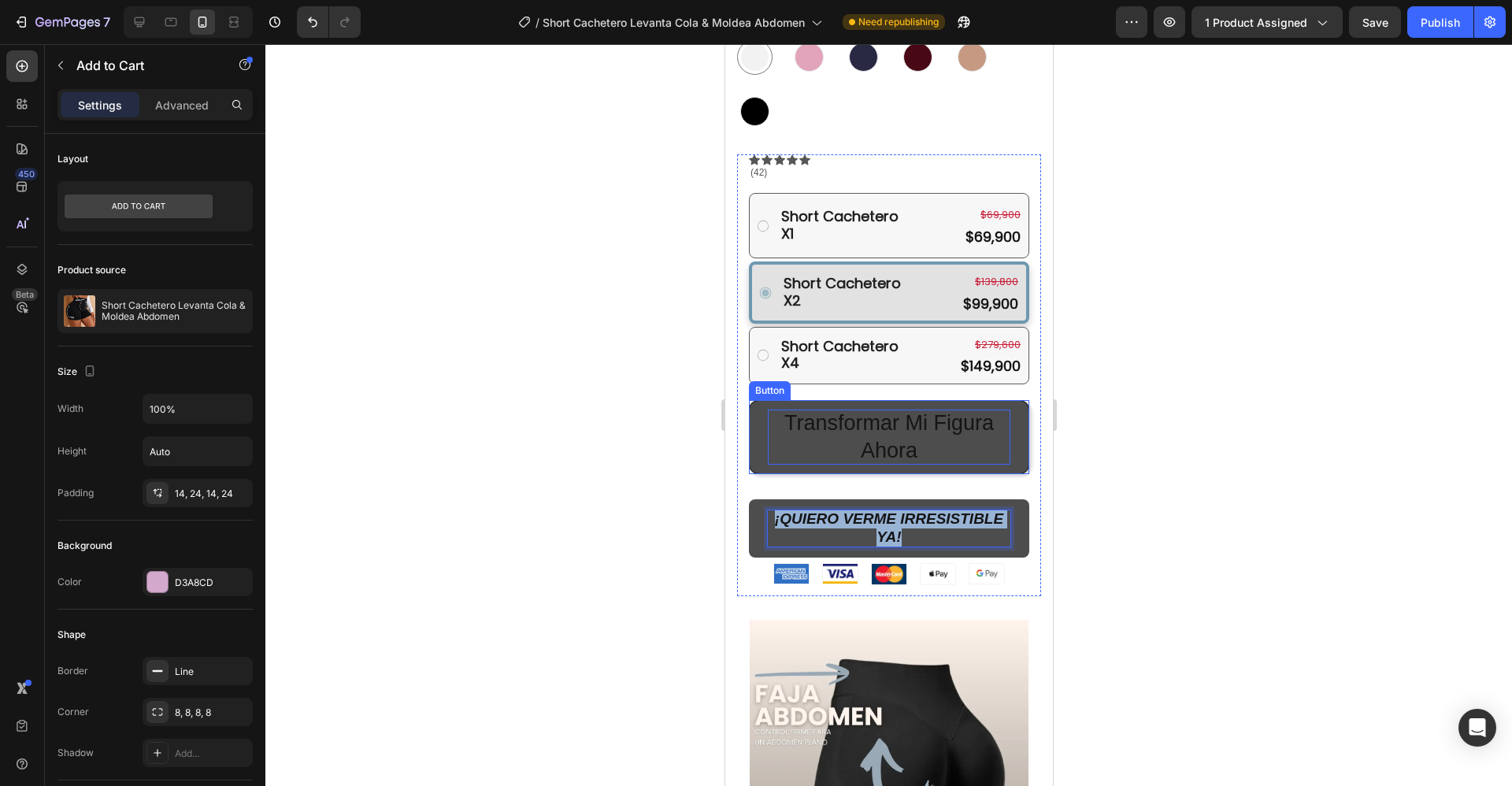
click at [780, 410] on p "Transformar Mi Figura Ahora" at bounding box center [888, 437] width 243 height 55
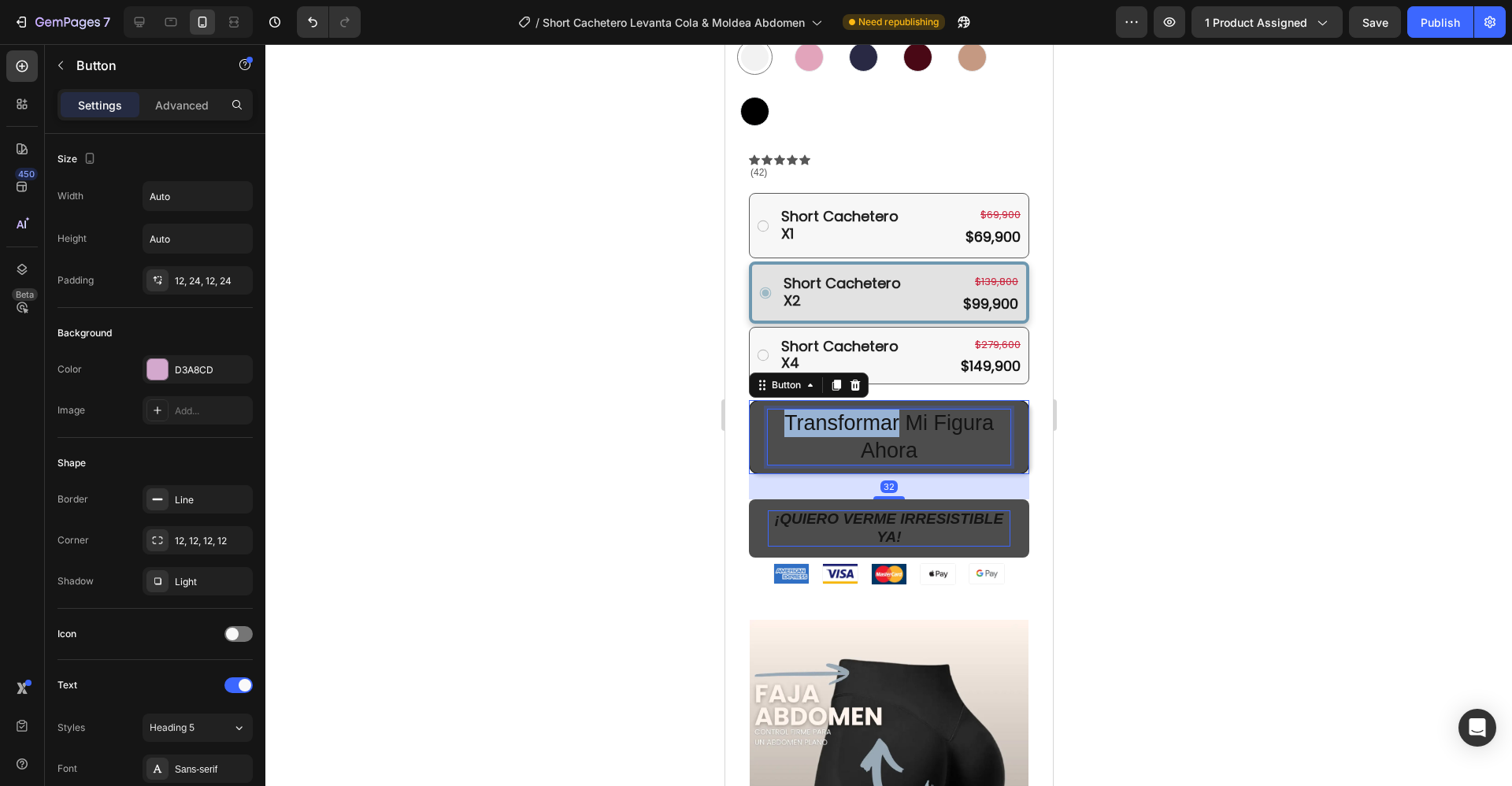
click at [780, 410] on p "Transformar Mi Figura Ahora" at bounding box center [888, 437] width 243 height 55
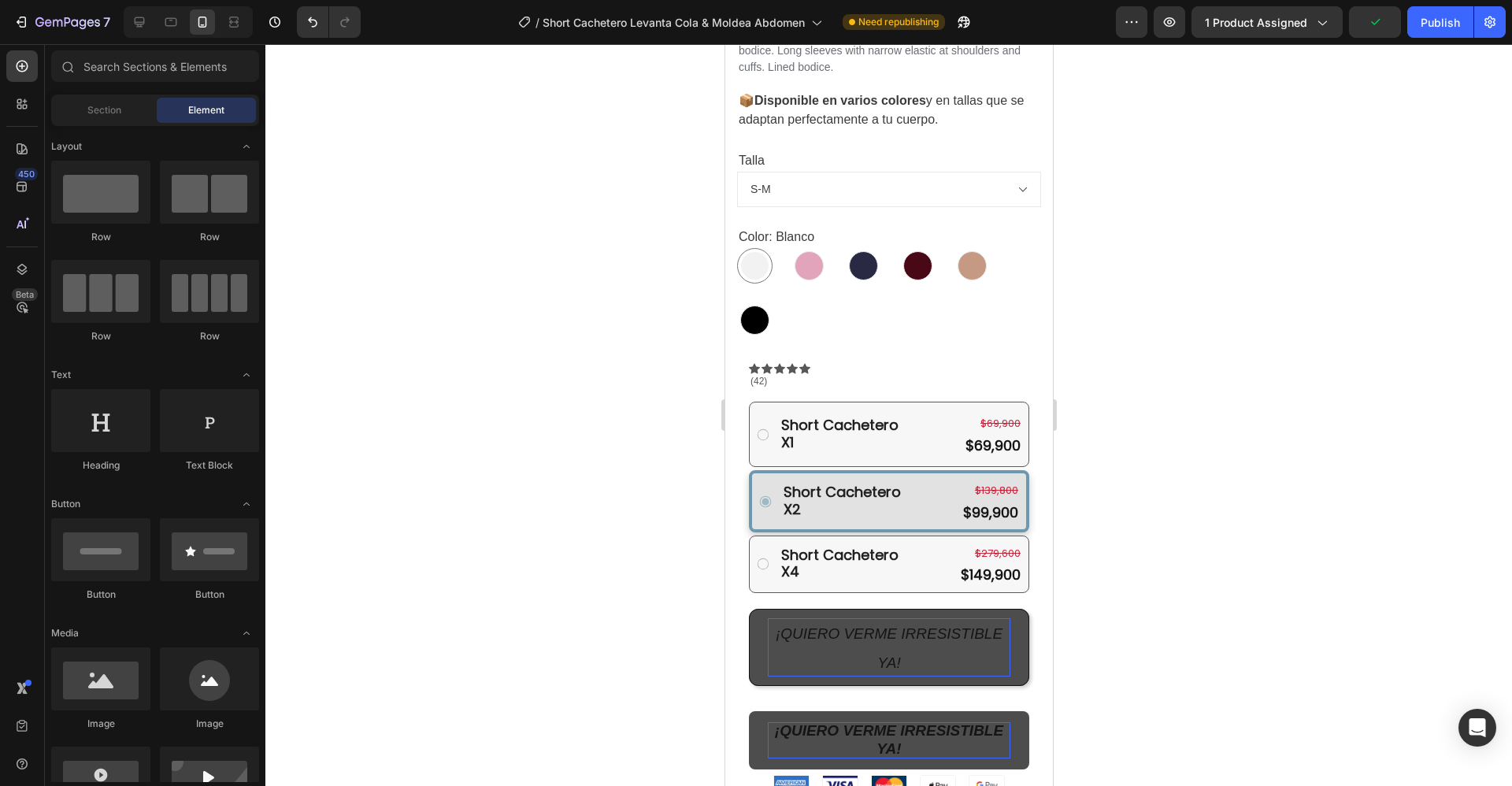
scroll to position [586, 0]
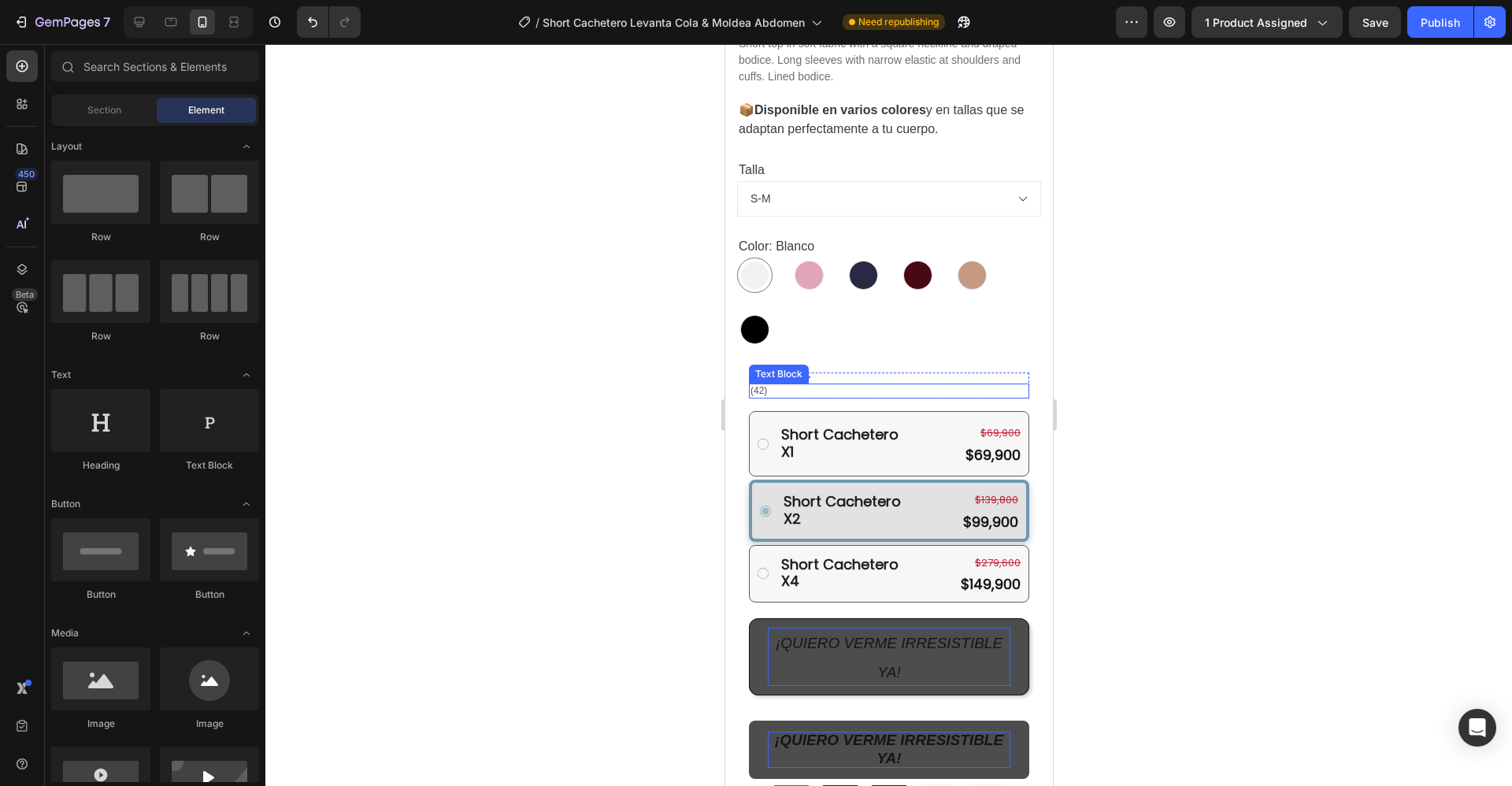
click at [760, 385] on p "(42)" at bounding box center [888, 390] width 277 height 12
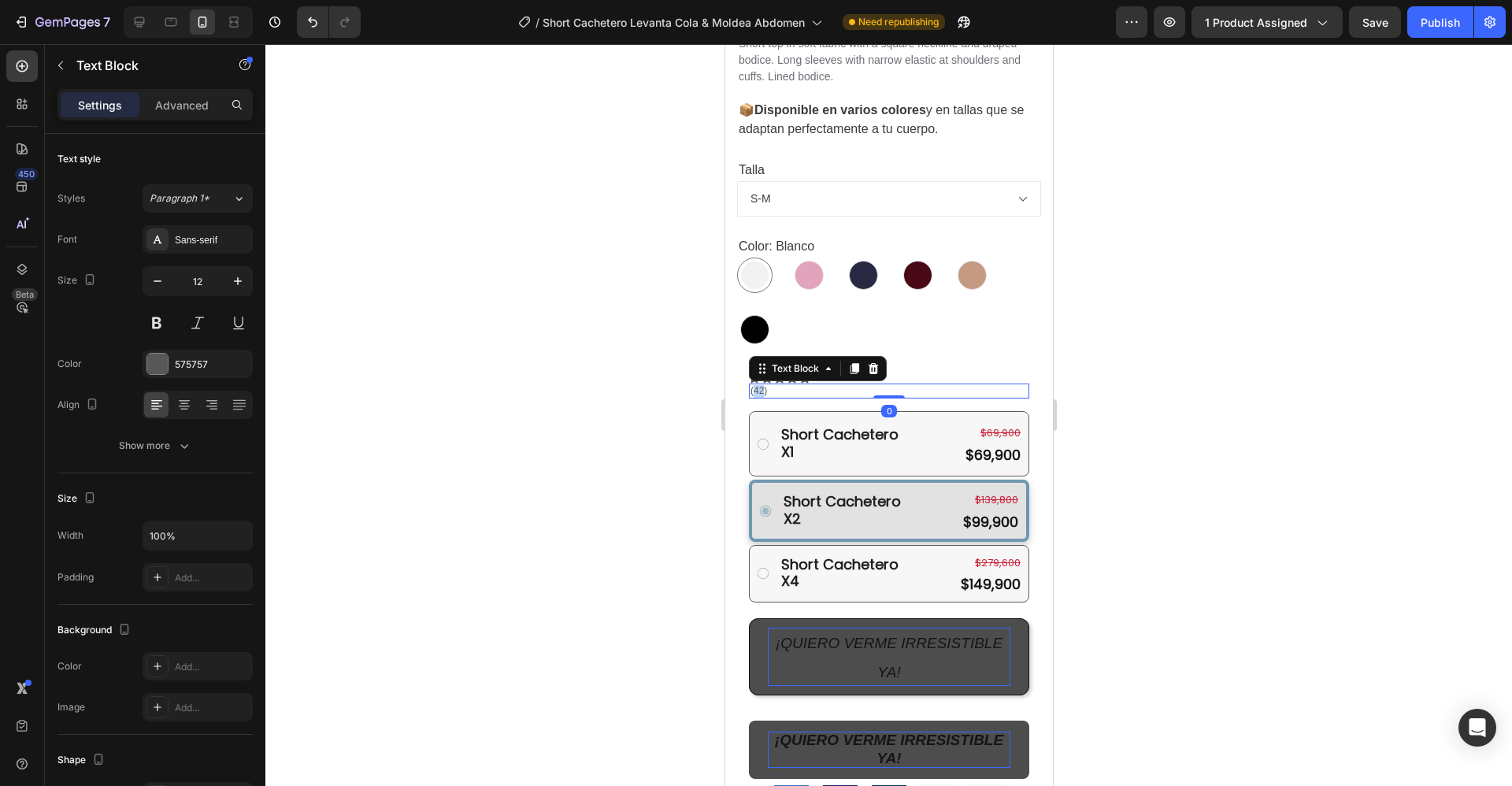
click at [760, 385] on p "(42)" at bounding box center [888, 390] width 277 height 12
click at [1103, 304] on div at bounding box center [888, 414] width 1247 height 741
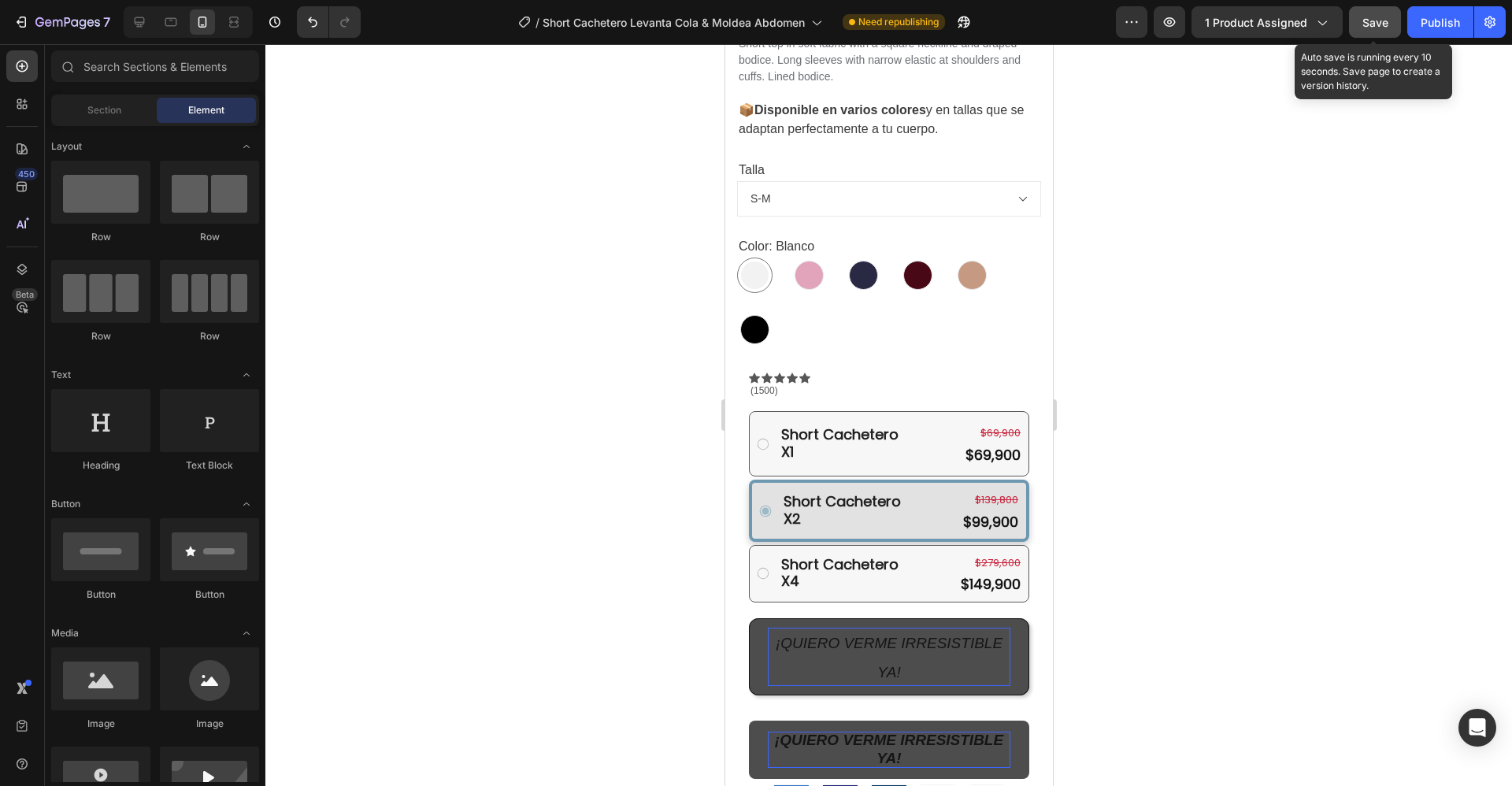
click at [1380, 23] on span "Save" at bounding box center [1376, 22] width 26 height 13
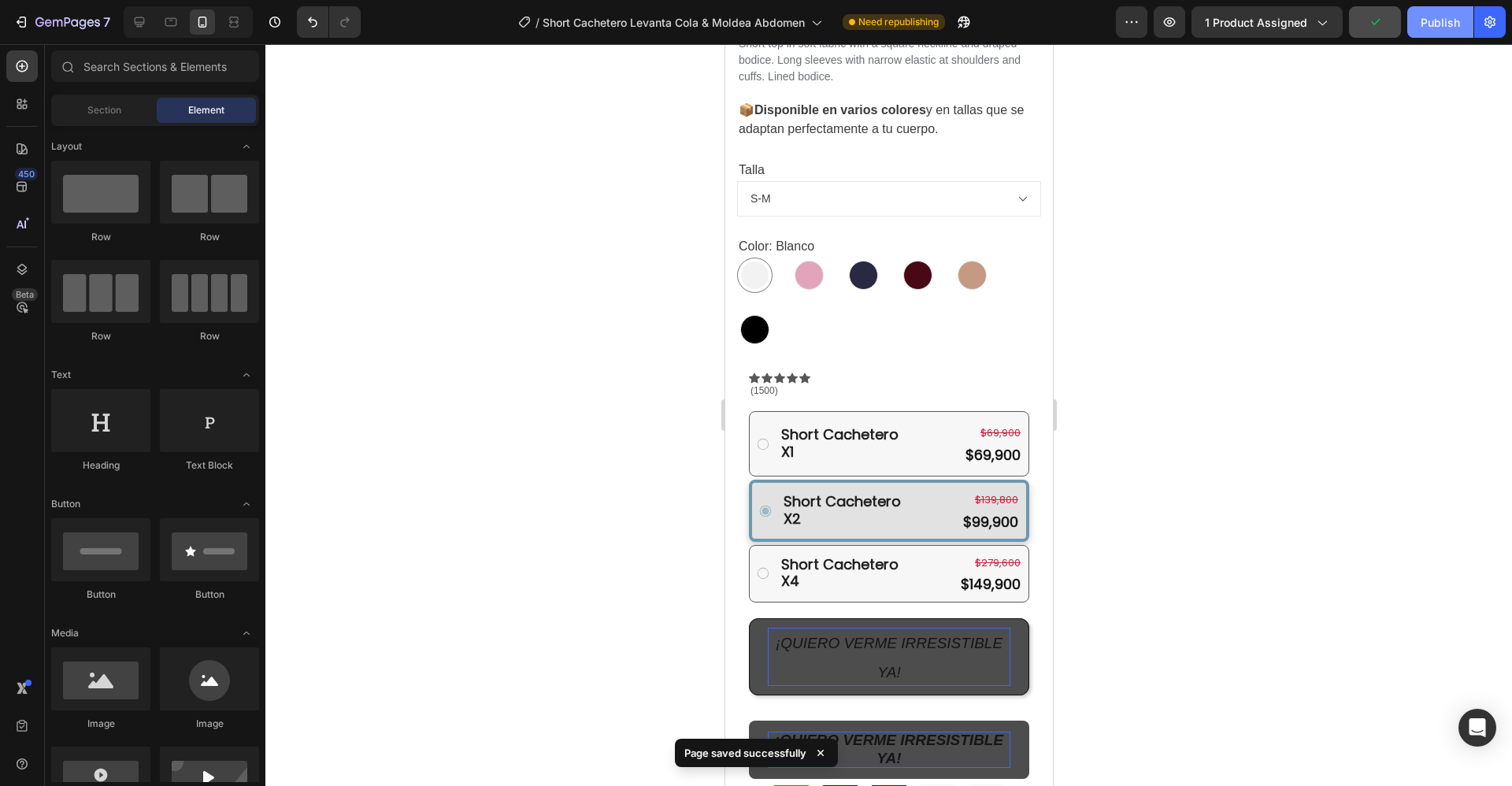
click at [1436, 24] on div "Publish" at bounding box center [1441, 22] width 39 height 17
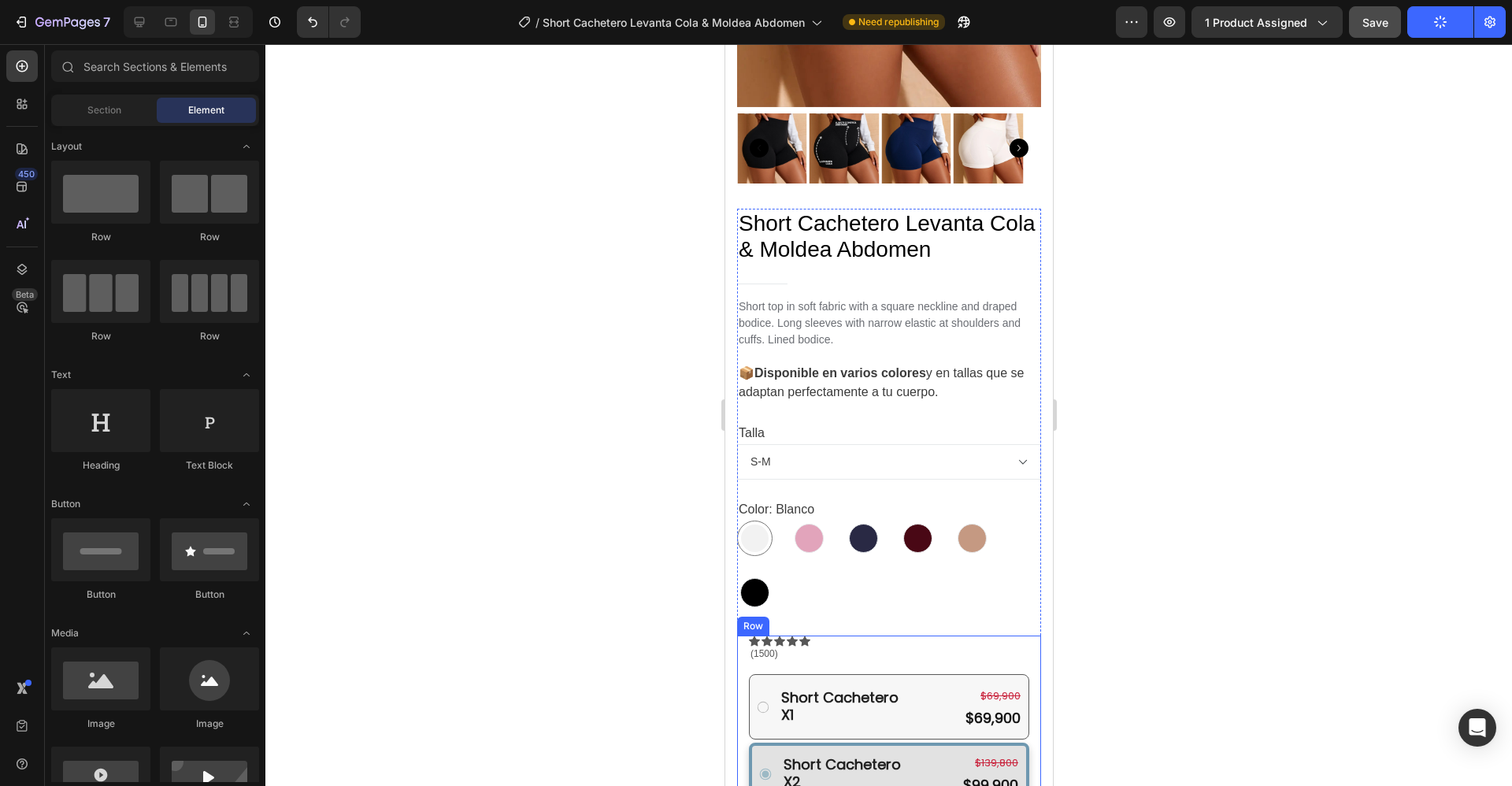
scroll to position [322, 0]
